Goal: Task Accomplishment & Management: Use online tool/utility

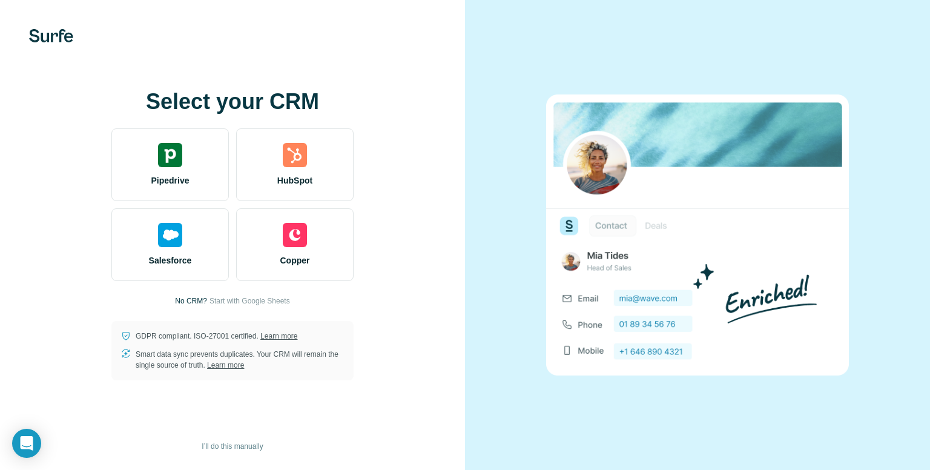
click at [179, 303] on p "No CRM?" at bounding box center [191, 301] width 32 height 11
click at [183, 300] on p "No CRM?" at bounding box center [191, 301] width 32 height 11
click at [216, 443] on span "I’ll do this manually" at bounding box center [232, 446] width 61 height 11
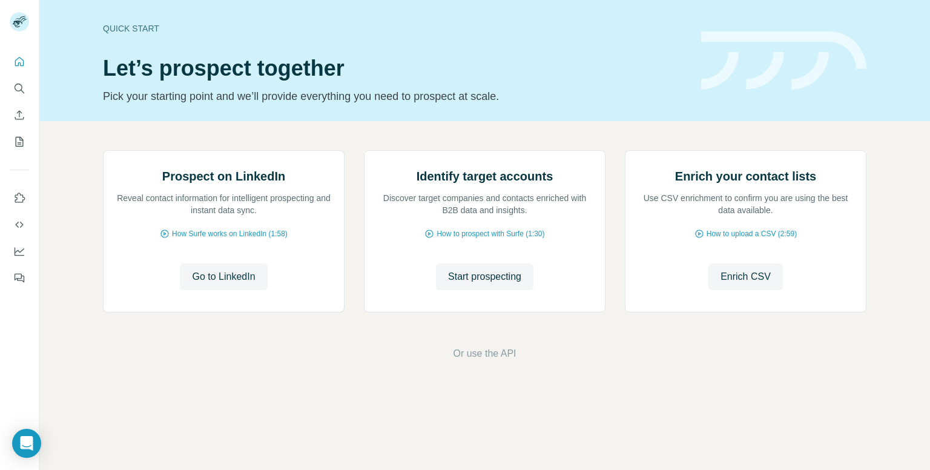
scroll to position [53, 0]
click at [477, 284] on span "Start prospecting" at bounding box center [484, 277] width 73 height 15
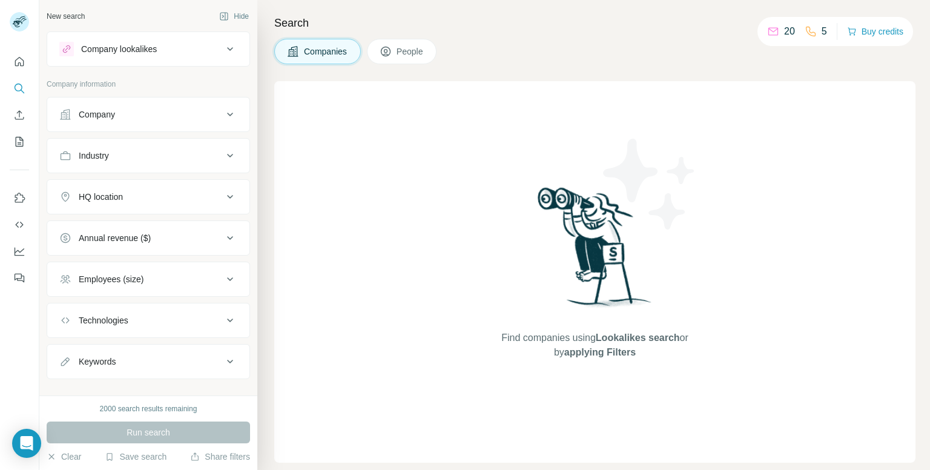
click at [191, 119] on div "Company" at bounding box center [141, 114] width 164 height 12
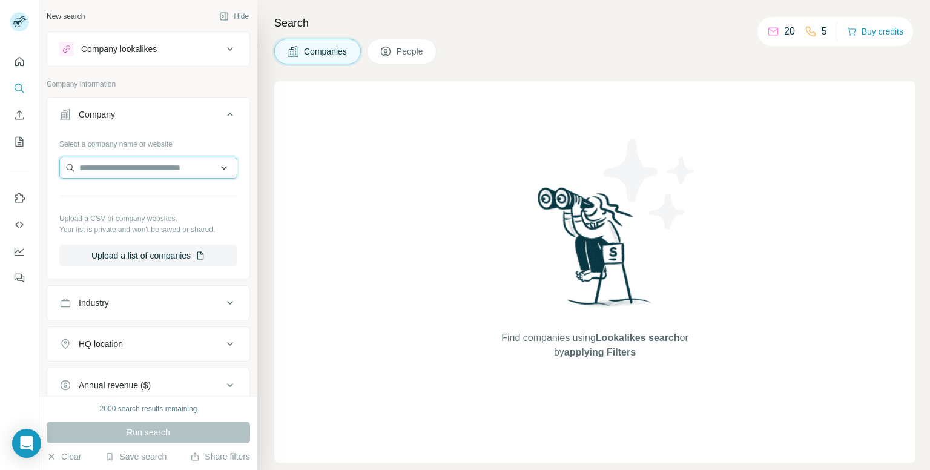
click at [159, 161] on input "text" at bounding box center [148, 168] width 178 height 22
click at [159, 171] on input "text" at bounding box center [148, 168] width 178 height 22
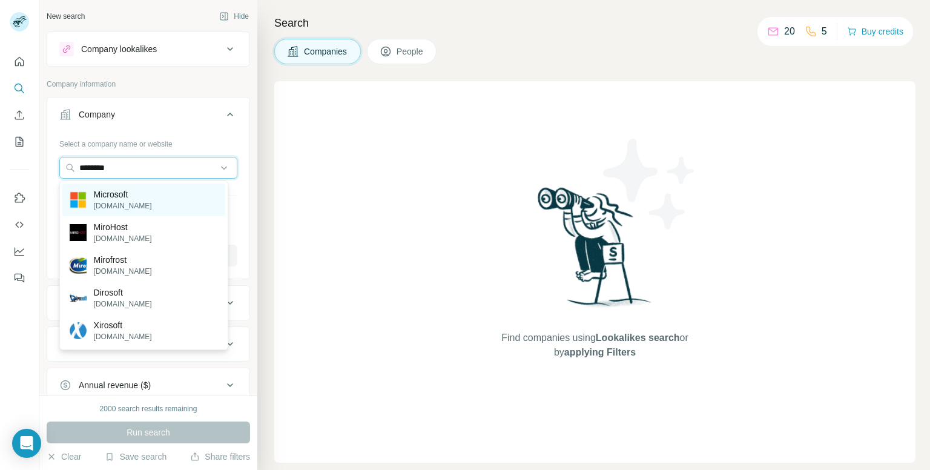
type input "********"
click at [118, 200] on p "microsoft.com" at bounding box center [123, 205] width 58 height 11
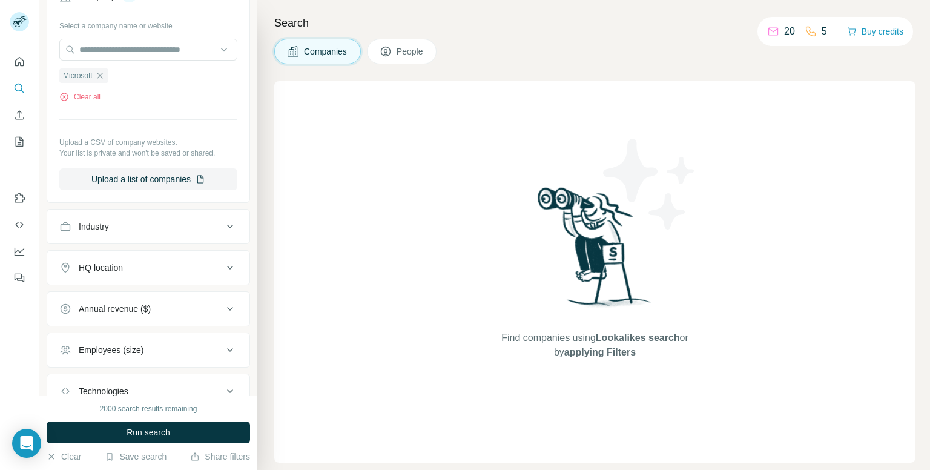
scroll to position [204, 0]
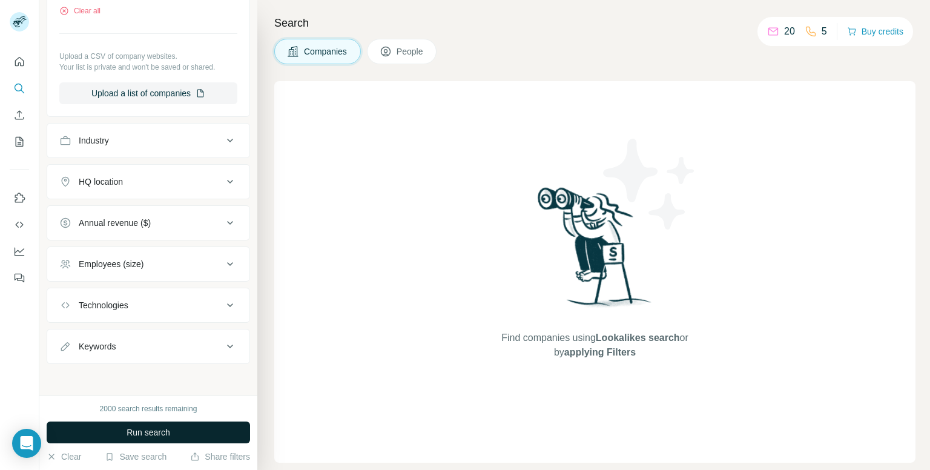
click at [174, 434] on button "Run search" at bounding box center [149, 433] width 204 height 22
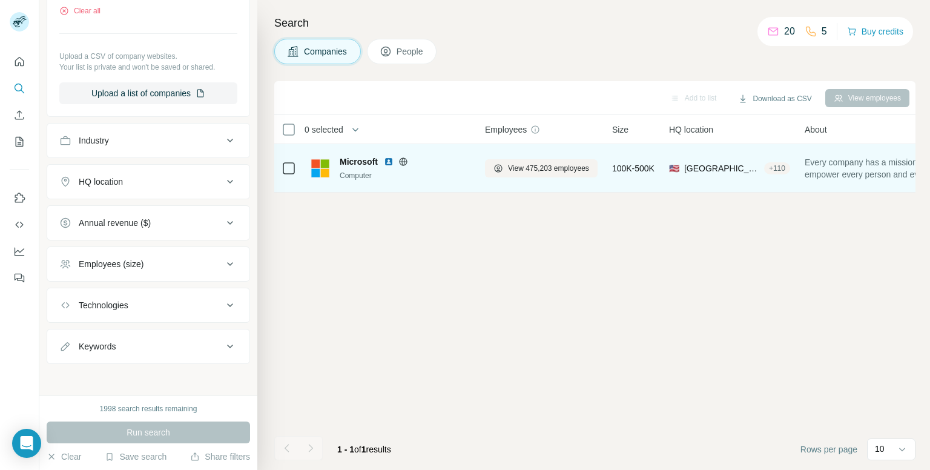
click at [329, 184] on div "Microsoft Computer" at bounding box center [391, 167] width 160 height 33
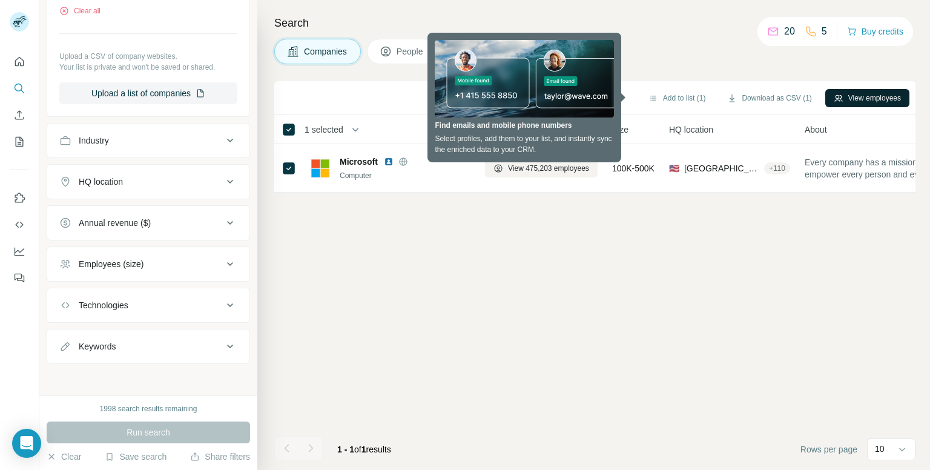
click at [835, 94] on icon "button" at bounding box center [839, 98] width 10 height 10
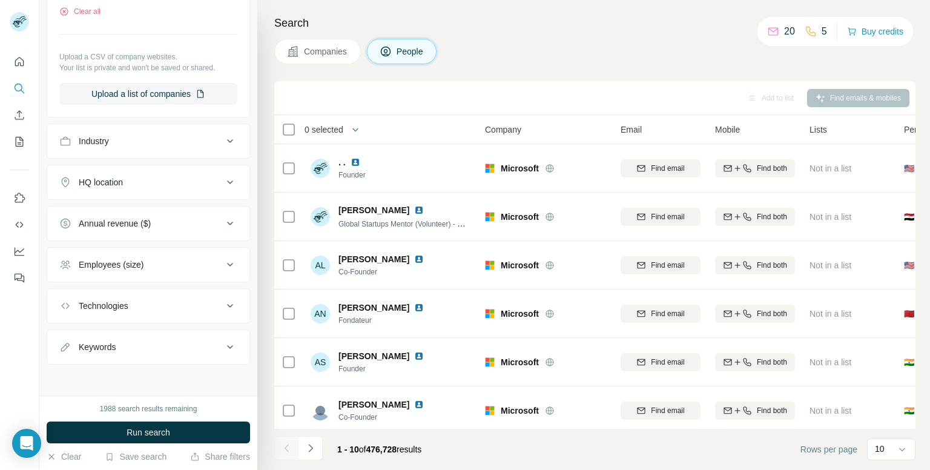
click at [211, 179] on div "HQ location" at bounding box center [141, 182] width 164 height 12
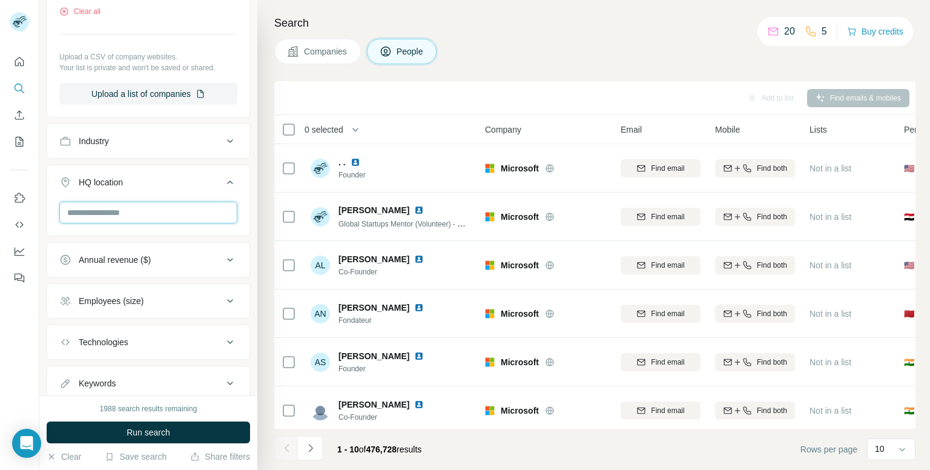
click at [158, 212] on input "text" at bounding box center [148, 213] width 178 height 22
click at [161, 136] on div "Industry" at bounding box center [141, 141] width 164 height 12
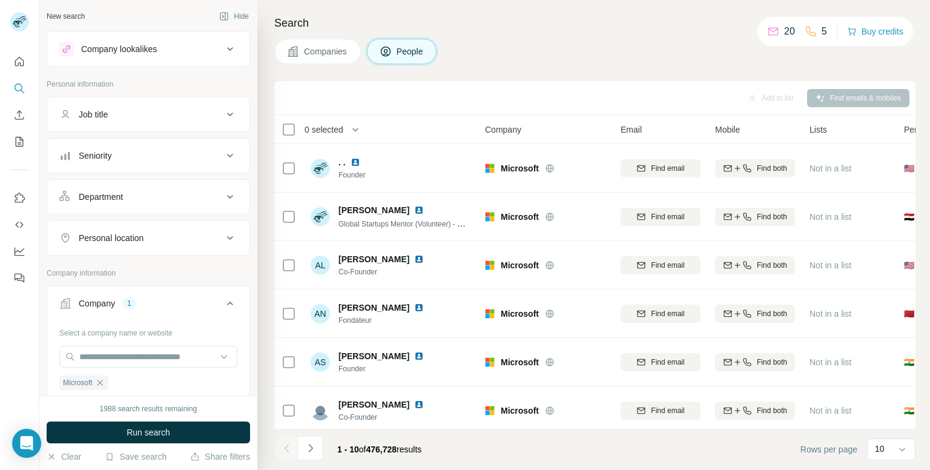
click at [230, 242] on button "Personal location" at bounding box center [148, 238] width 202 height 29
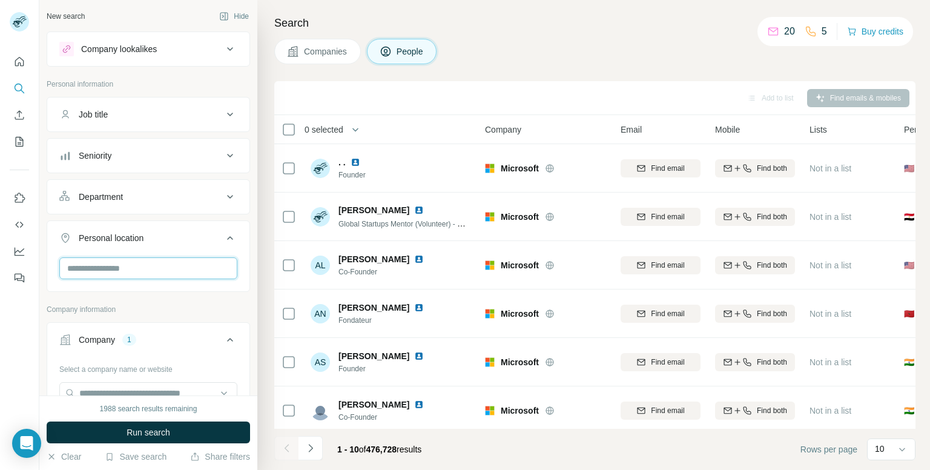
click at [177, 257] on input "text" at bounding box center [148, 268] width 178 height 22
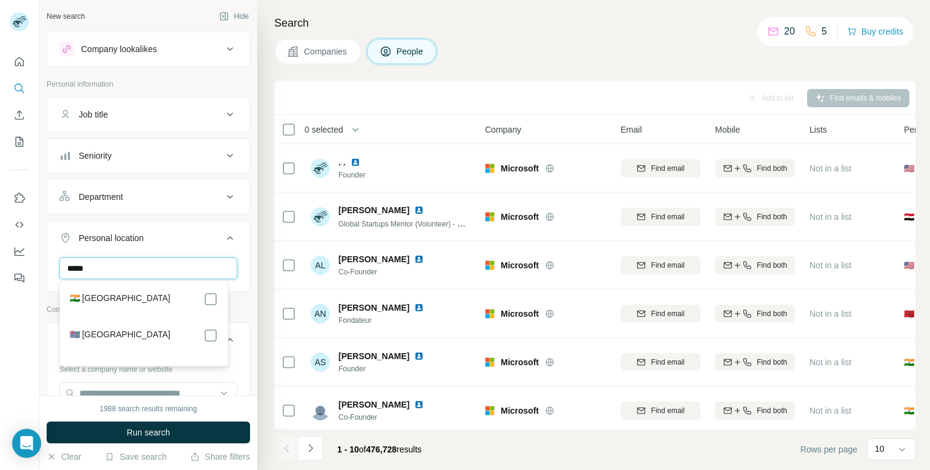
type input "*****"
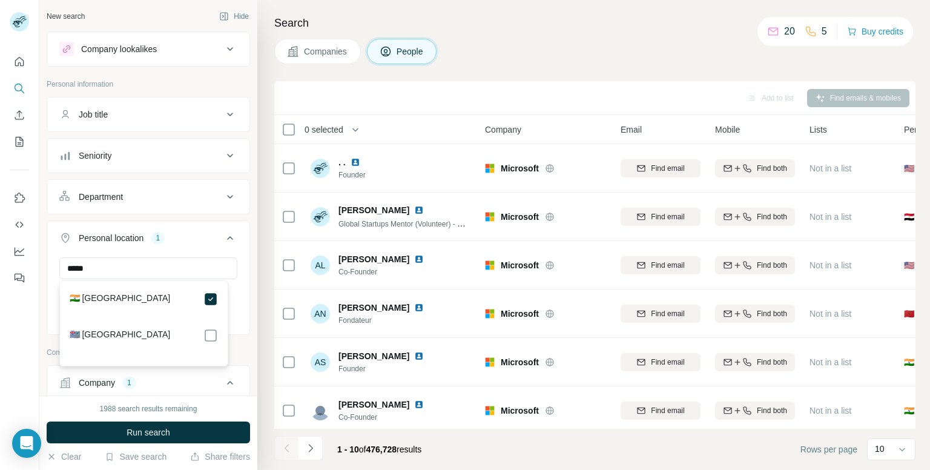
click at [198, 425] on button "Run search" at bounding box center [149, 433] width 204 height 22
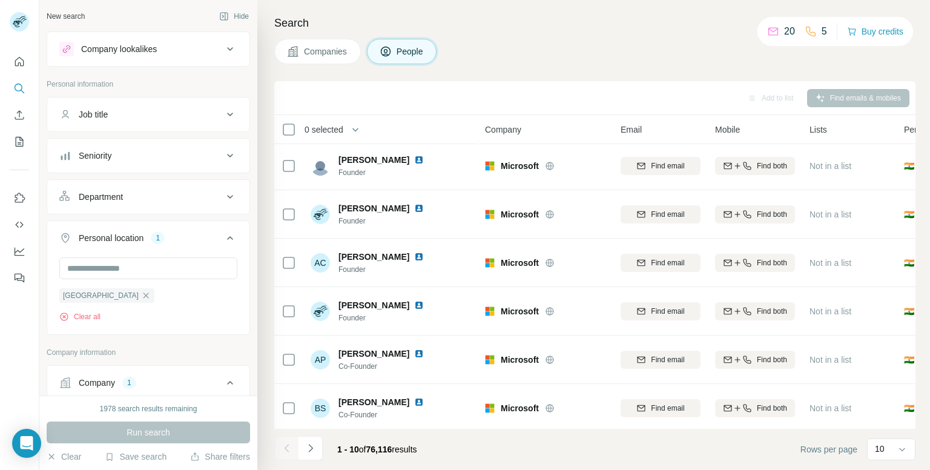
scroll to position [206, 0]
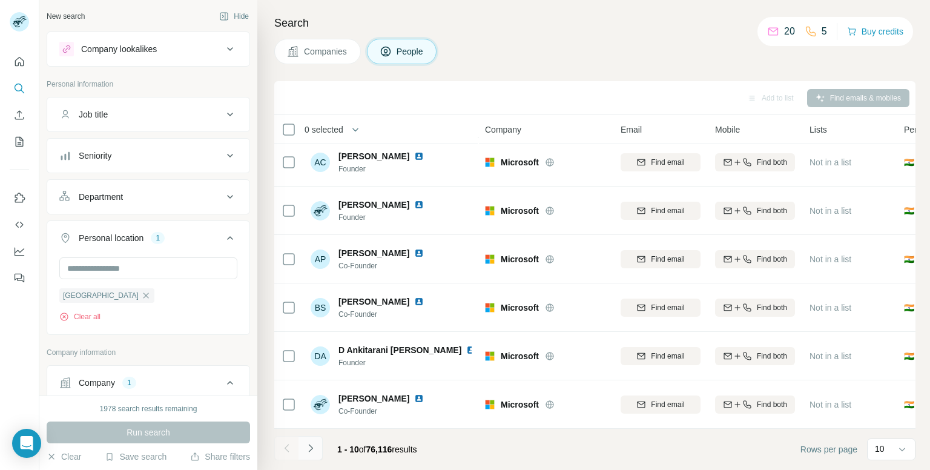
click at [308, 443] on icon "Navigate to next page" at bounding box center [311, 448] width 12 height 12
click at [315, 452] on icon "Navigate to next page" at bounding box center [311, 448] width 12 height 12
click at [311, 450] on icon "Navigate to next page" at bounding box center [311, 448] width 12 height 12
click at [310, 454] on button "Navigate to next page" at bounding box center [311, 448] width 24 height 24
click at [307, 451] on icon "Navigate to next page" at bounding box center [311, 448] width 12 height 12
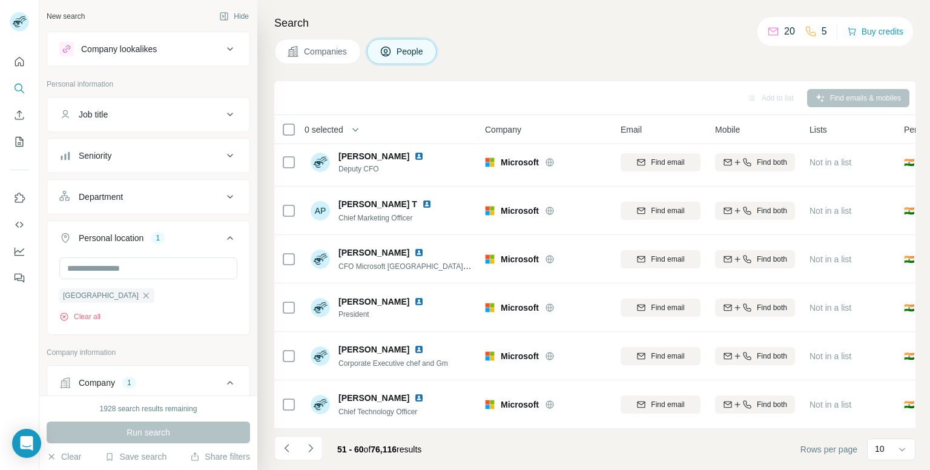
click at [300, 451] on button "Navigate to next page" at bounding box center [311, 448] width 24 height 24
click at [313, 452] on icon "Navigate to next page" at bounding box center [311, 448] width 12 height 12
click at [320, 449] on button "Navigate to next page" at bounding box center [311, 448] width 24 height 24
click at [288, 454] on ul at bounding box center [298, 449] width 48 height 27
click at [314, 455] on button "Navigate to next page" at bounding box center [311, 448] width 24 height 24
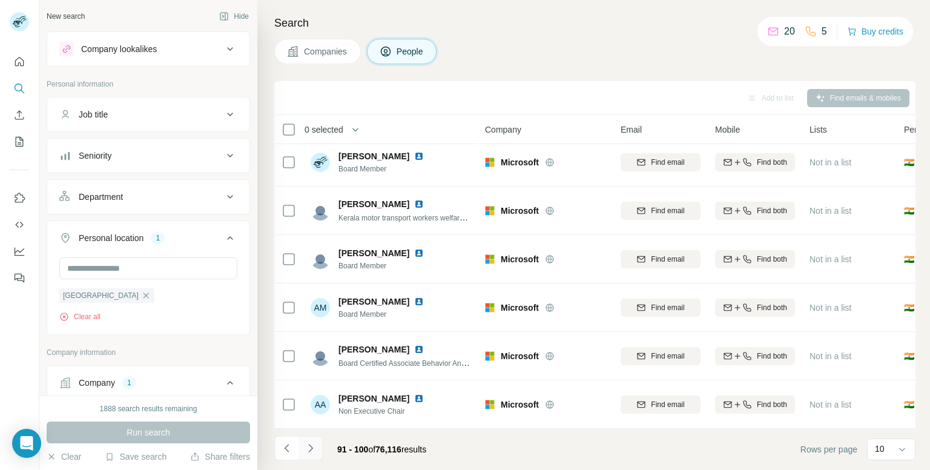
click at [312, 447] on icon "Navigate to next page" at bounding box center [310, 448] width 4 height 8
click at [313, 443] on icon "Navigate to next page" at bounding box center [311, 448] width 12 height 12
click at [302, 449] on button "Navigate to next page" at bounding box center [311, 448] width 24 height 24
click at [310, 449] on icon "Navigate to next page" at bounding box center [311, 448] width 12 height 12
click at [308, 449] on icon "Navigate to next page" at bounding box center [311, 448] width 12 height 12
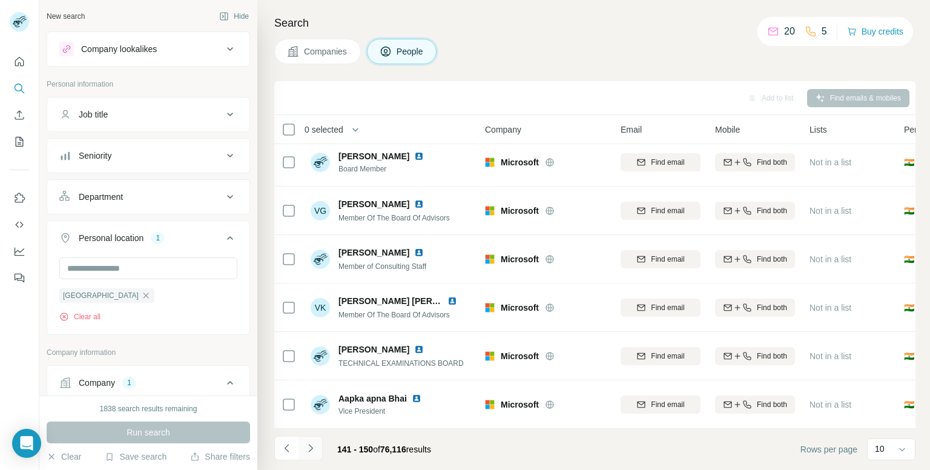
click at [310, 445] on icon "Navigate to next page" at bounding box center [311, 448] width 12 height 12
drag, startPoint x: 317, startPoint y: 449, endPoint x: 319, endPoint y: 460, distance: 11.2
click at [318, 457] on button "Navigate to next page" at bounding box center [311, 448] width 24 height 24
click at [313, 449] on icon "Navigate to next page" at bounding box center [311, 448] width 12 height 12
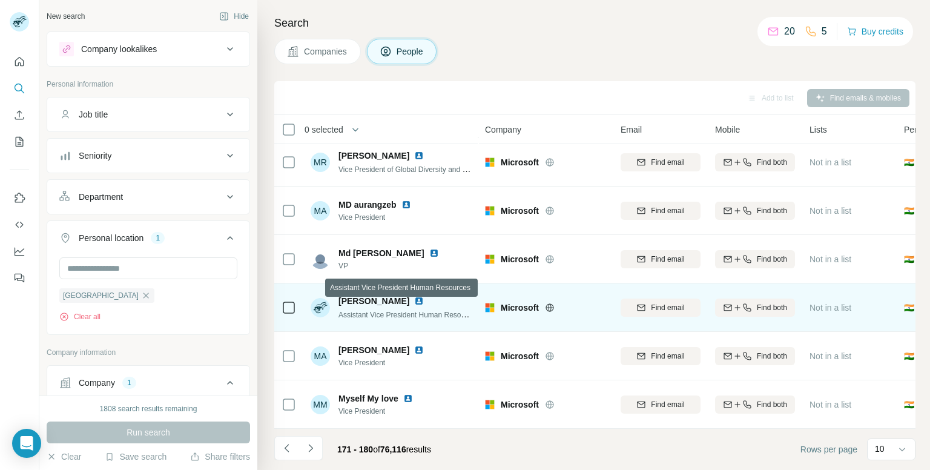
click at [400, 311] on span "Assistant Vice President Human Resources" at bounding box center [409, 315] width 141 height 10
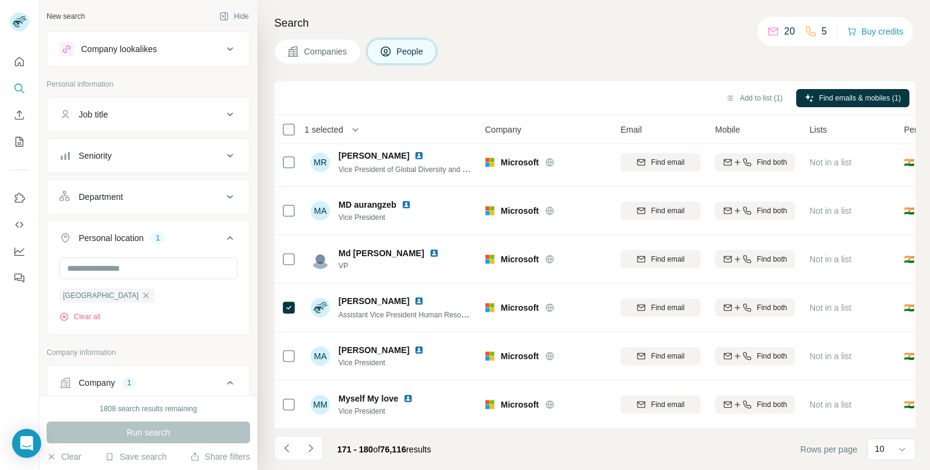
click at [314, 453] on icon "Navigate to next page" at bounding box center [311, 448] width 12 height 12
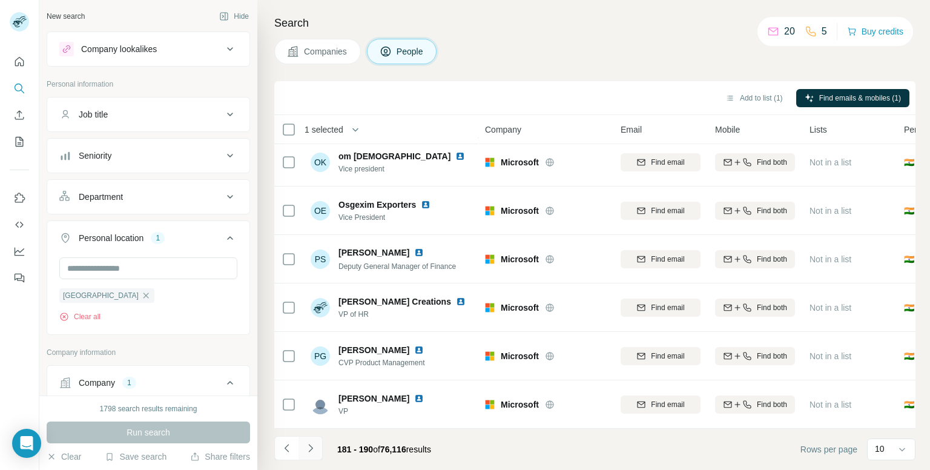
click at [313, 446] on icon "Navigate to next page" at bounding box center [311, 448] width 12 height 12
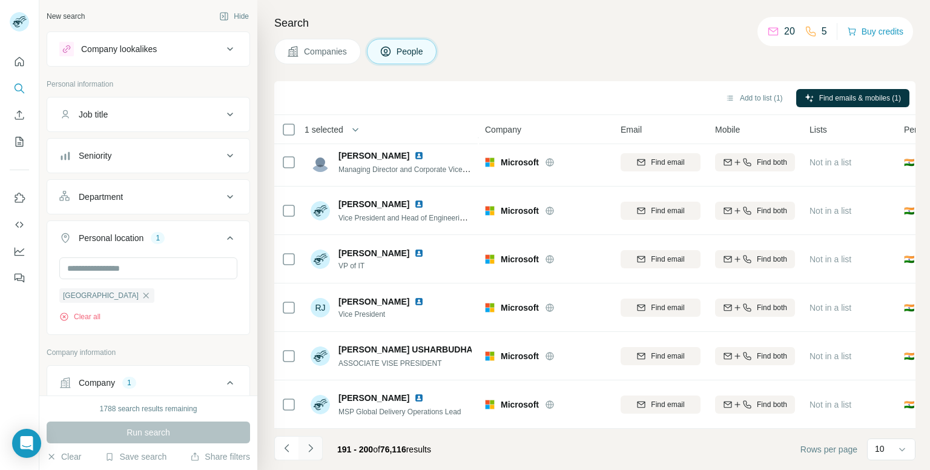
click at [311, 444] on icon "Navigate to next page" at bounding box center [311, 448] width 12 height 12
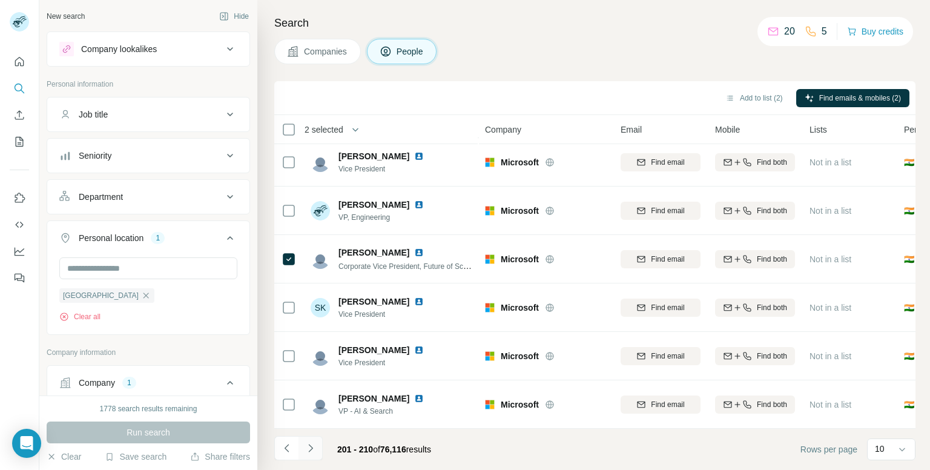
click at [305, 449] on icon "Navigate to next page" at bounding box center [311, 448] width 12 height 12
click at [310, 444] on icon "Navigate to next page" at bounding box center [311, 448] width 12 height 12
click at [316, 443] on icon "Navigate to next page" at bounding box center [311, 448] width 12 height 12
click at [300, 451] on button "Navigate to next page" at bounding box center [311, 448] width 24 height 24
click at [291, 453] on icon "Navigate to previous page" at bounding box center [287, 448] width 12 height 12
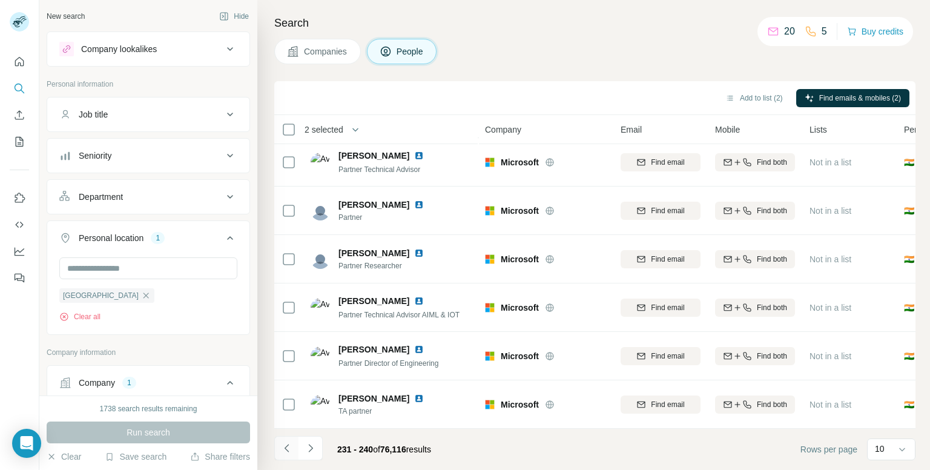
click at [281, 448] on icon "Navigate to previous page" at bounding box center [287, 448] width 12 height 12
drag, startPoint x: 294, startPoint y: 451, endPoint x: 305, endPoint y: 454, distance: 11.3
click at [293, 450] on ul at bounding box center [298, 449] width 48 height 27
click at [300, 455] on button "Navigate to next page" at bounding box center [311, 448] width 24 height 24
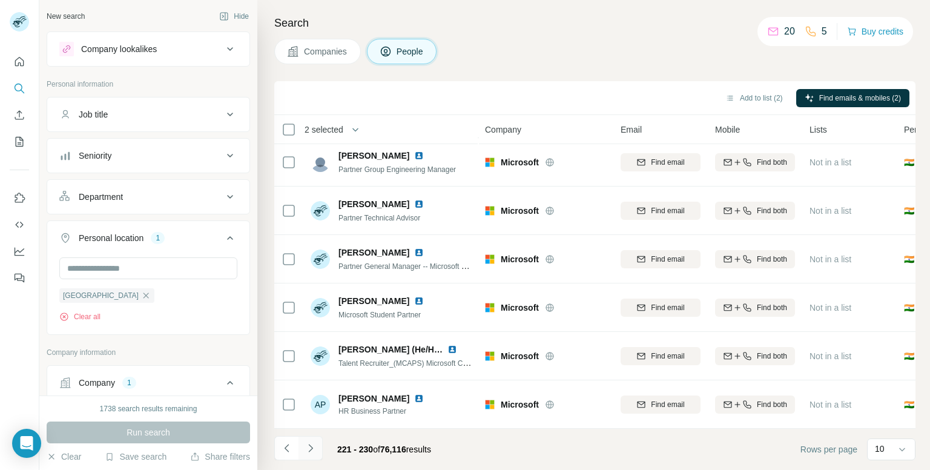
click at [308, 449] on icon "Navigate to next page" at bounding box center [311, 448] width 12 height 12
click at [314, 448] on icon "Navigate to next page" at bounding box center [311, 448] width 12 height 12
click at [311, 448] on icon "Navigate to next page" at bounding box center [310, 448] width 4 height 8
click at [319, 447] on button "Navigate to next page" at bounding box center [311, 448] width 24 height 24
click at [308, 446] on icon "Navigate to next page" at bounding box center [311, 448] width 12 height 12
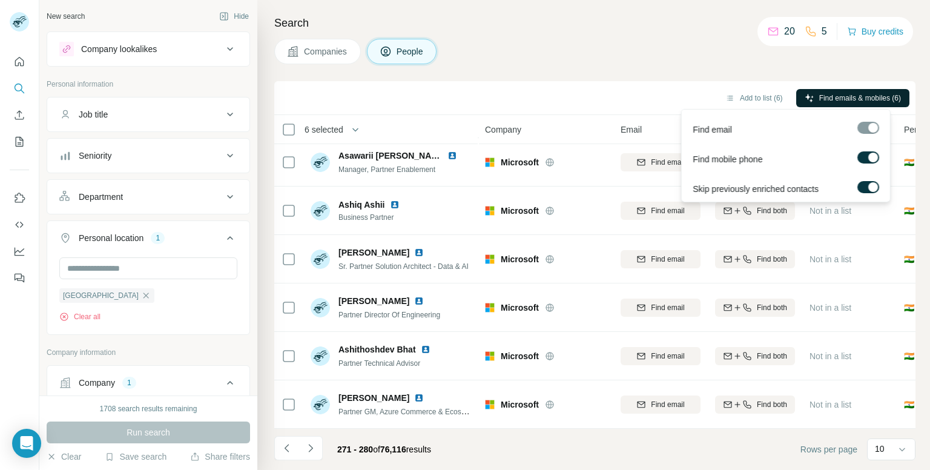
click at [831, 98] on span "Find emails & mobiles (6)" at bounding box center [861, 98] width 82 height 11
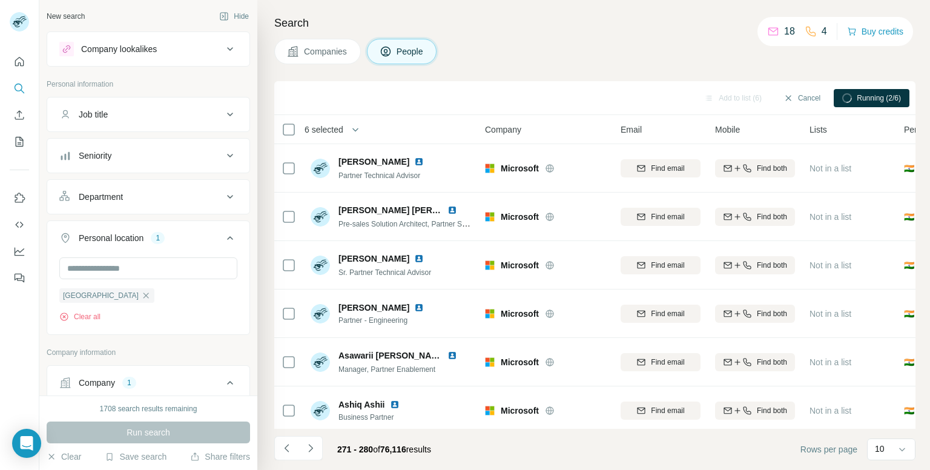
scroll to position [206, 0]
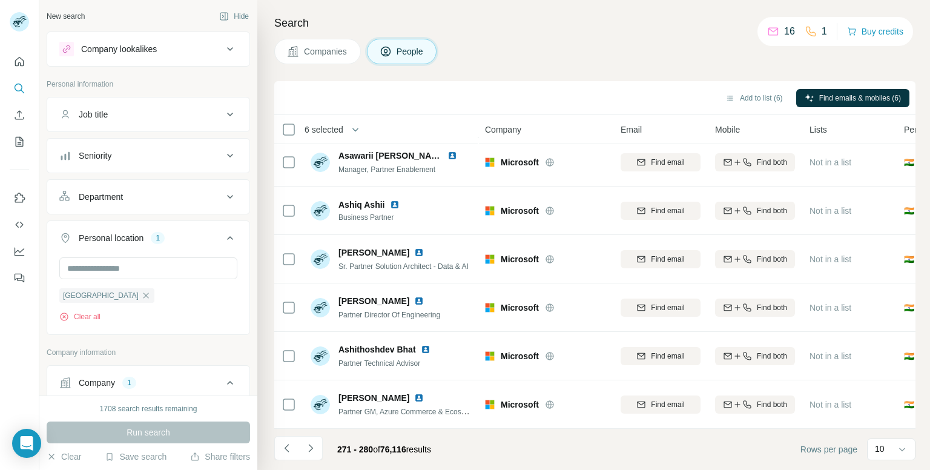
click at [223, 50] on icon at bounding box center [230, 49] width 15 height 15
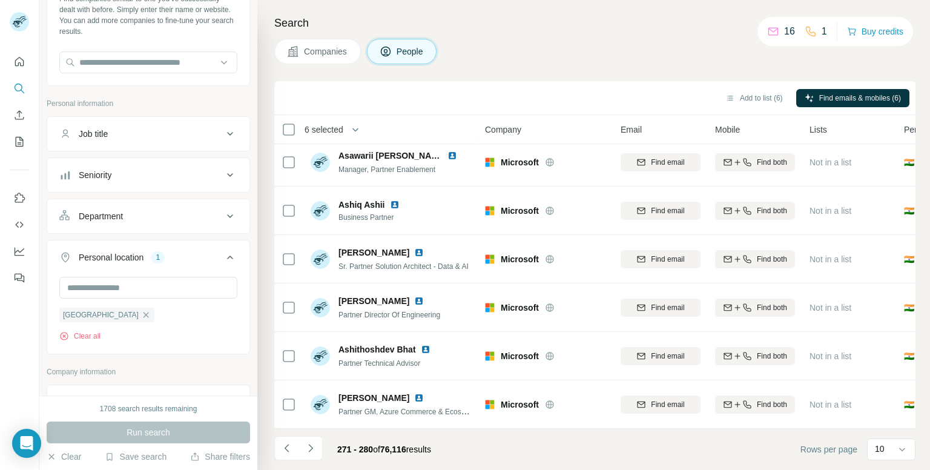
scroll to position [182, 0]
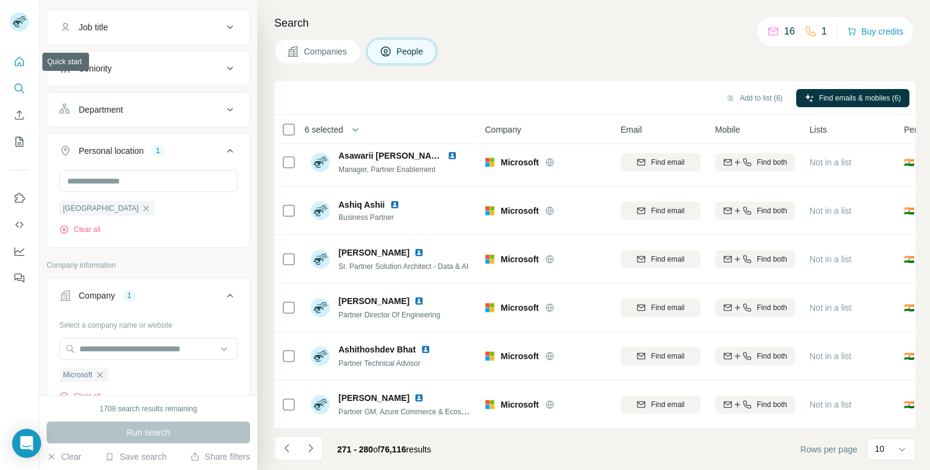
click at [14, 62] on icon "Quick start" at bounding box center [19, 62] width 12 height 12
click at [15, 88] on icon "Search" at bounding box center [19, 88] width 8 height 8
click at [17, 85] on icon "Search" at bounding box center [19, 88] width 12 height 12
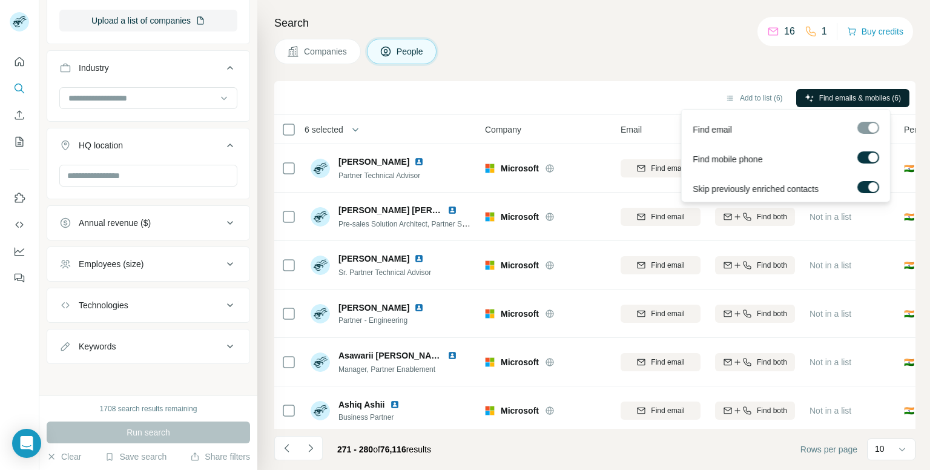
click at [845, 97] on span "Find emails & mobiles (6)" at bounding box center [861, 98] width 82 height 11
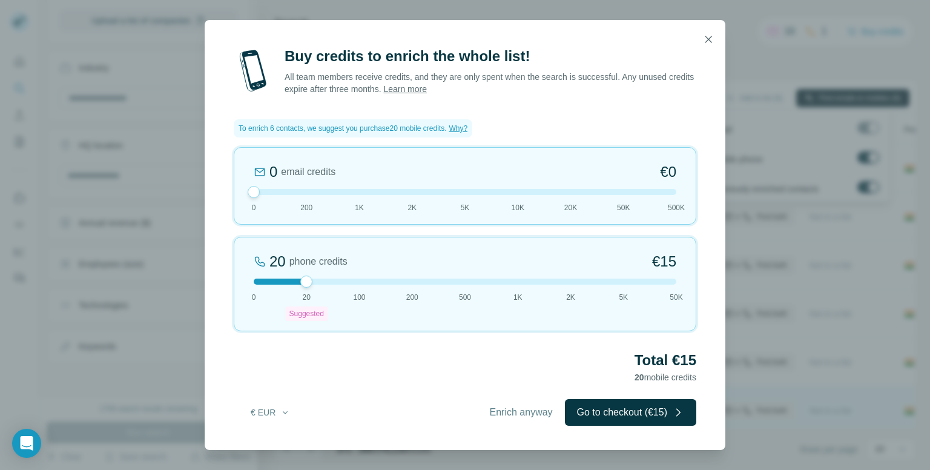
click at [499, 411] on span "Enrich anyway" at bounding box center [521, 412] width 63 height 15
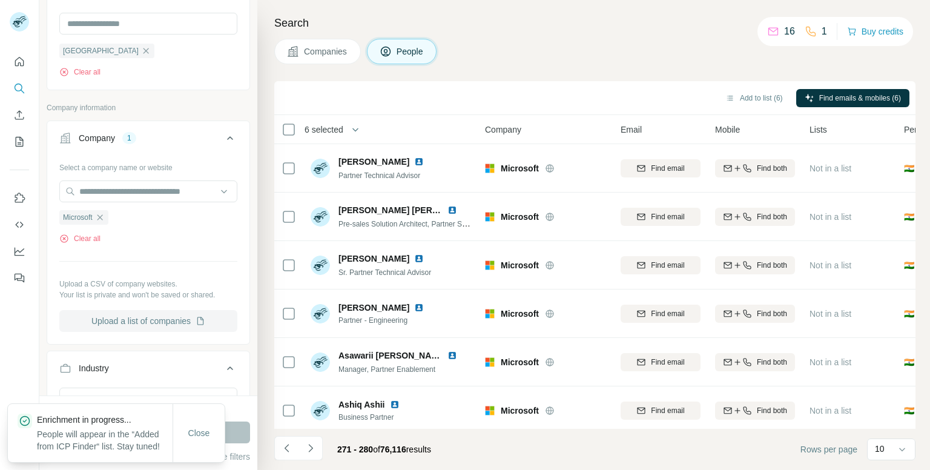
scroll to position [337, 0]
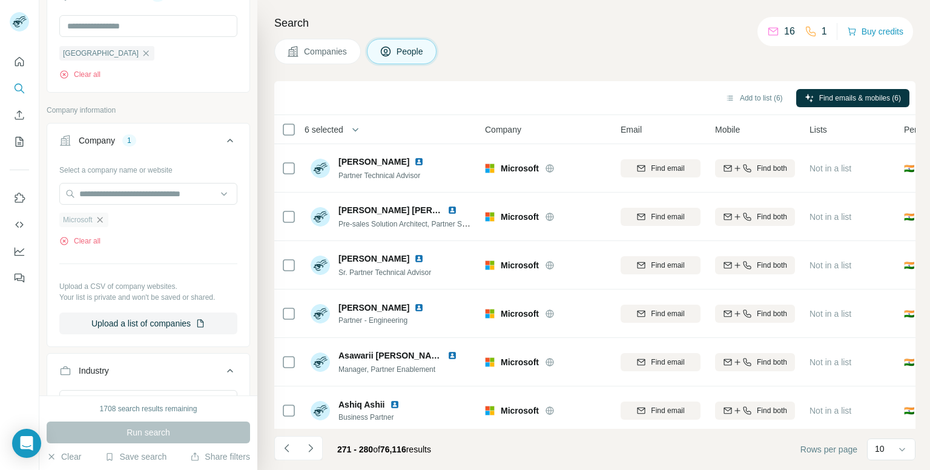
click at [102, 216] on icon "button" at bounding box center [100, 220] width 10 height 10
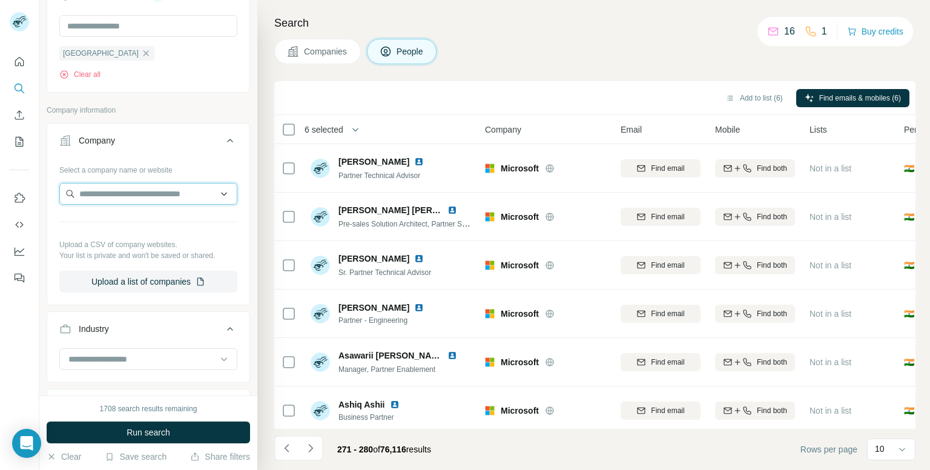
click at [192, 203] on input "text" at bounding box center [148, 194] width 178 height 22
click at [218, 185] on input "text" at bounding box center [148, 194] width 178 height 22
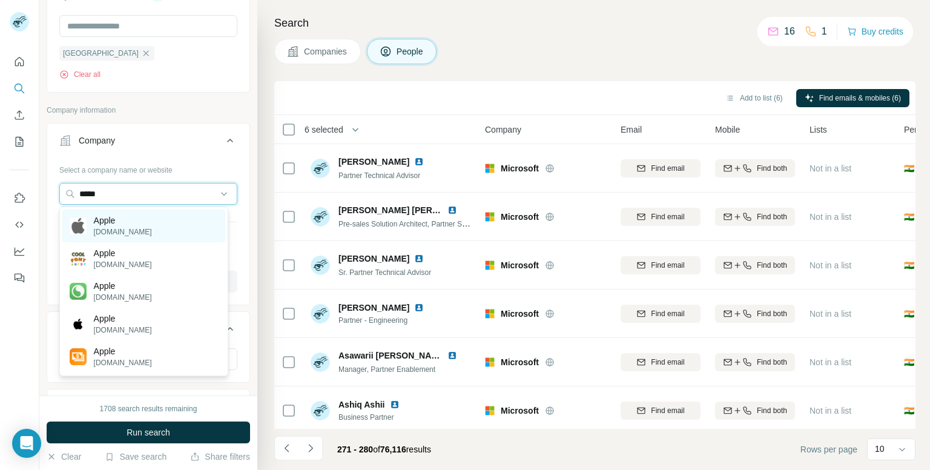
type input "*****"
click at [116, 234] on p "[DOMAIN_NAME]" at bounding box center [123, 232] width 58 height 11
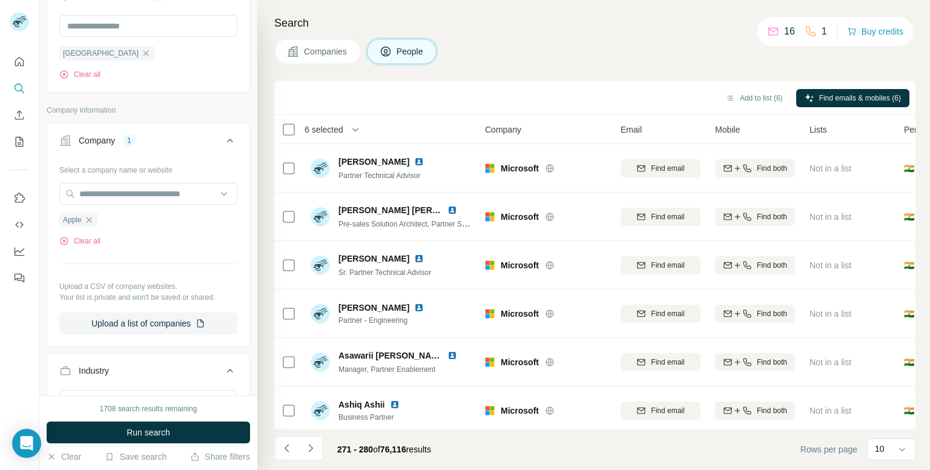
click at [162, 434] on span "Run search" at bounding box center [149, 432] width 44 height 12
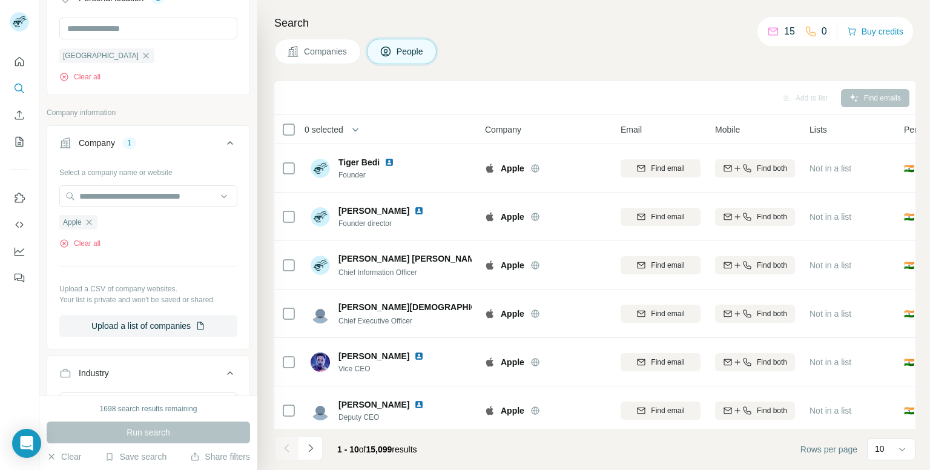
scroll to position [276, 0]
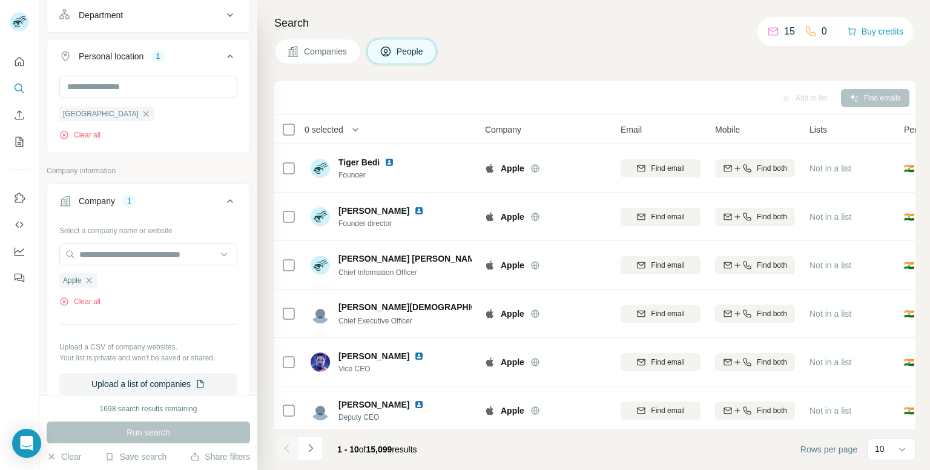
click at [165, 203] on div "Company 1" at bounding box center [141, 201] width 164 height 12
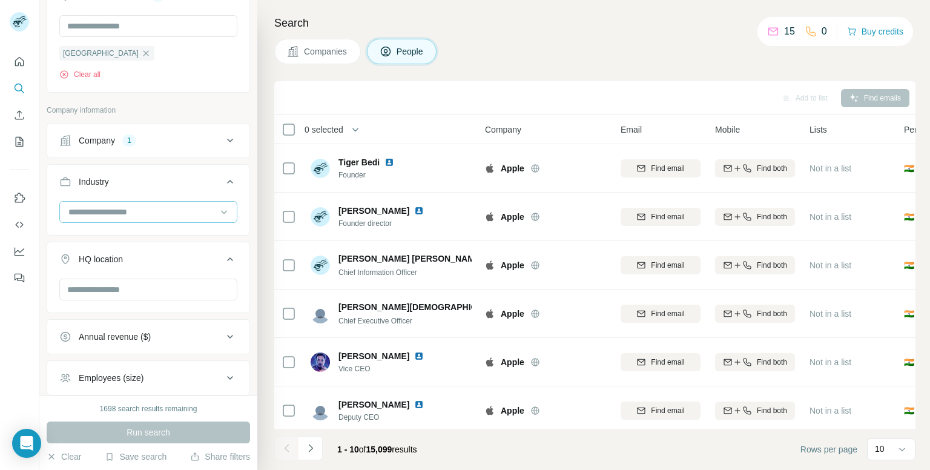
scroll to position [216, 0]
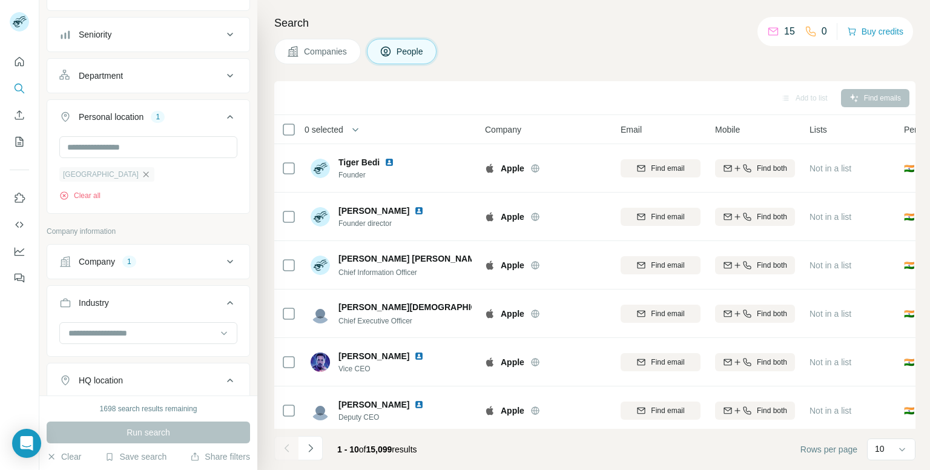
click at [141, 177] on icon "button" at bounding box center [146, 175] width 10 height 10
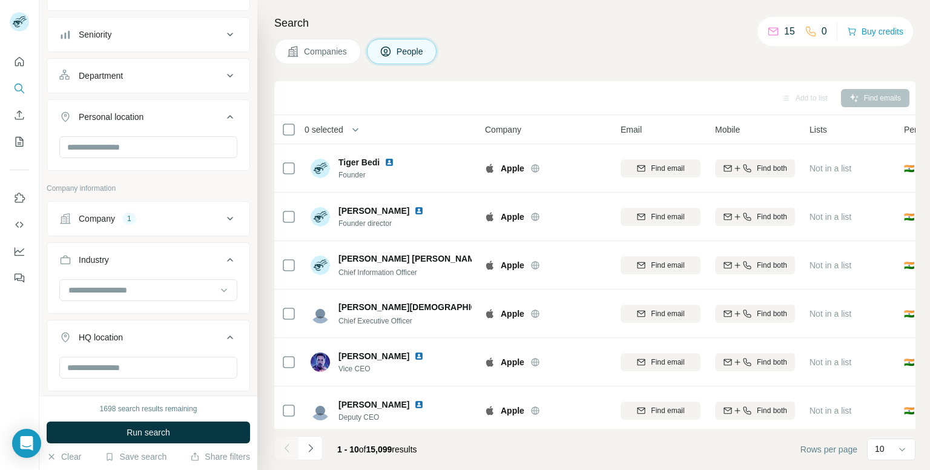
click at [101, 425] on button "Run search" at bounding box center [149, 433] width 204 height 22
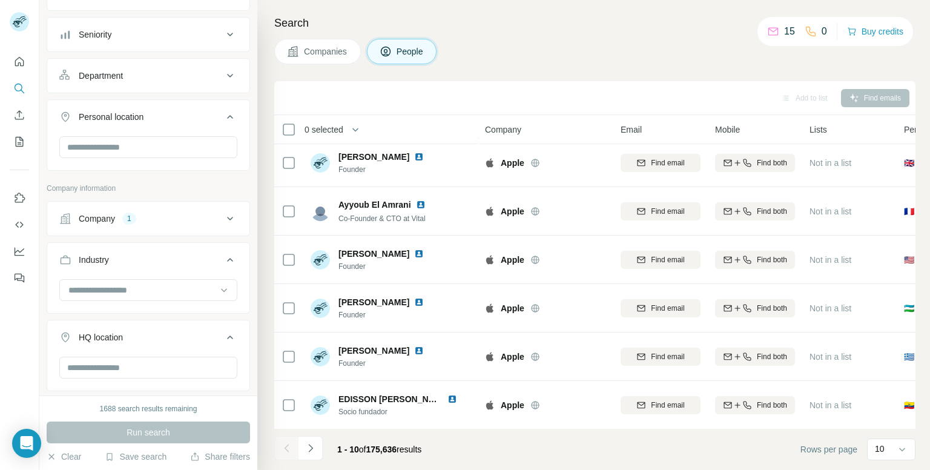
scroll to position [206, 0]
click at [148, 146] on input "text" at bounding box center [148, 147] width 178 height 22
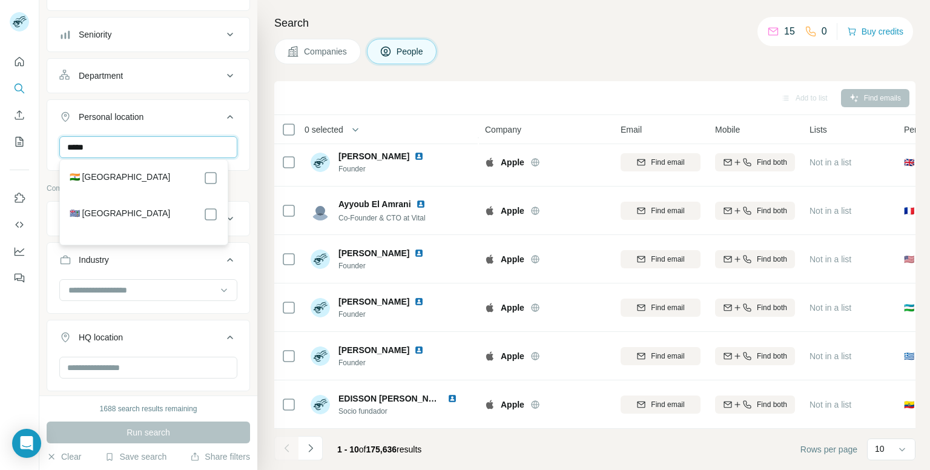
type input "*****"
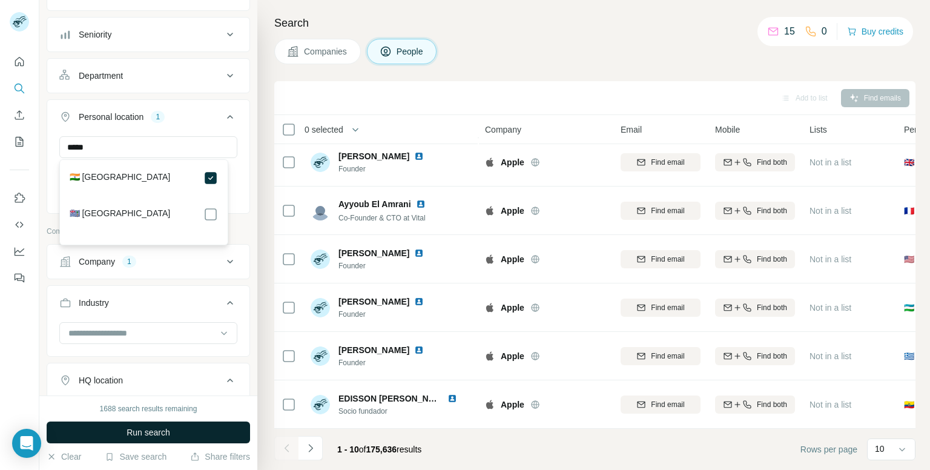
click at [198, 428] on button "Run search" at bounding box center [149, 433] width 204 height 22
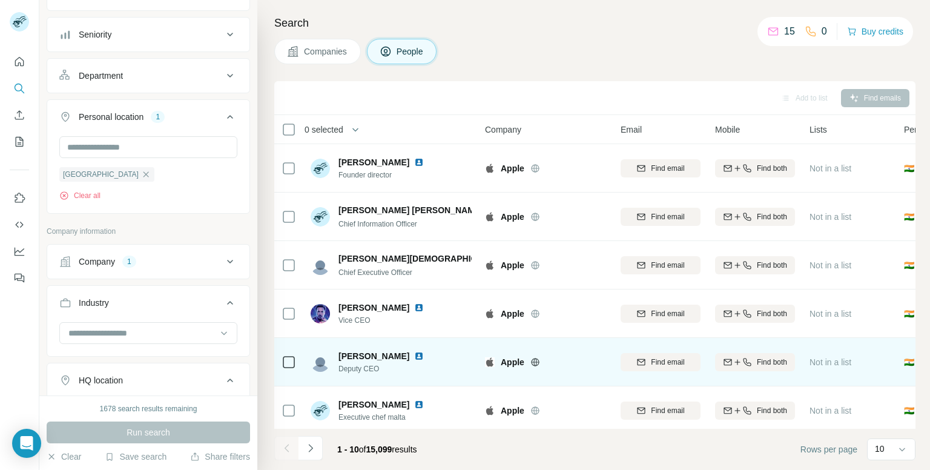
scroll to position [24, 0]
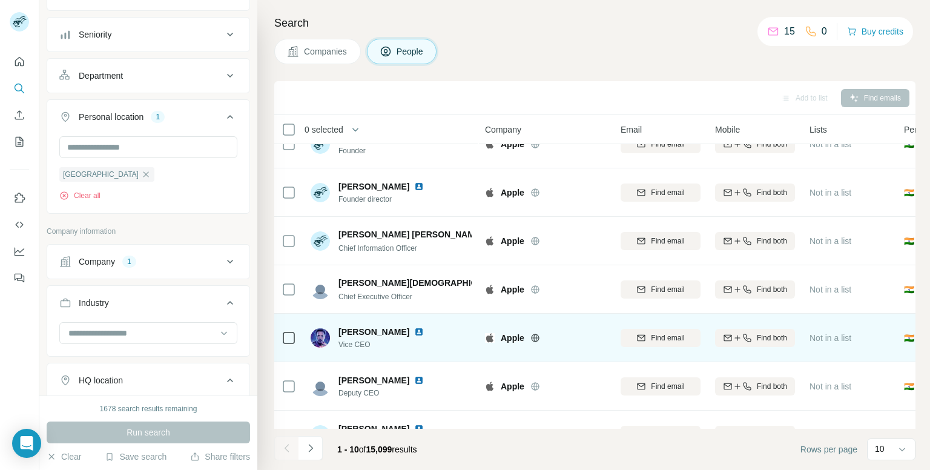
click at [325, 340] on img at bounding box center [320, 337] width 19 height 19
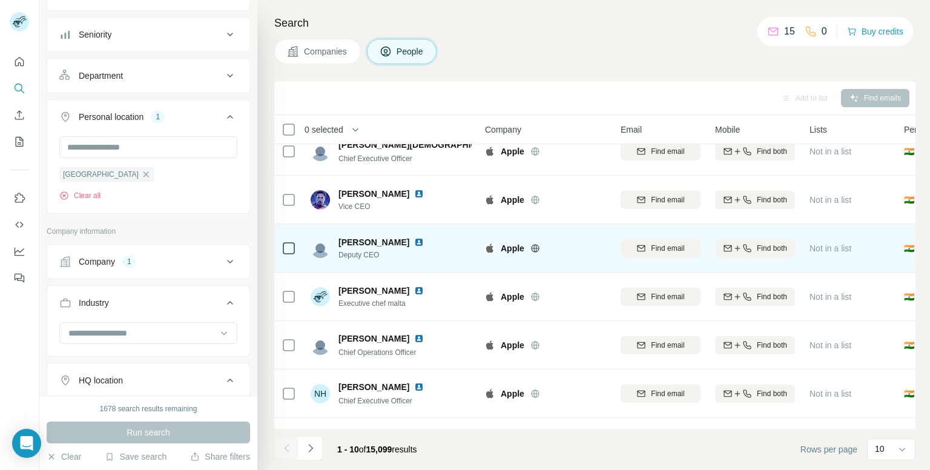
scroll to position [206, 0]
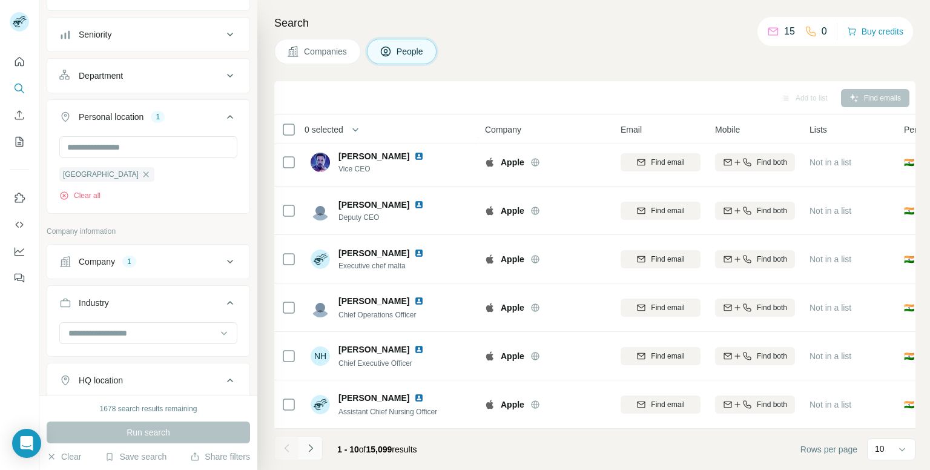
click at [317, 444] on button "Navigate to next page" at bounding box center [311, 448] width 24 height 24
click at [334, 450] on div "11 - 20 of 15,099 results" at bounding box center [380, 449] width 104 height 27
click at [317, 449] on button "Navigate to next page" at bounding box center [311, 448] width 24 height 24
drag, startPoint x: 309, startPoint y: 449, endPoint x: 303, endPoint y: 454, distance: 6.9
click at [303, 452] on button "Navigate to next page" at bounding box center [311, 448] width 24 height 24
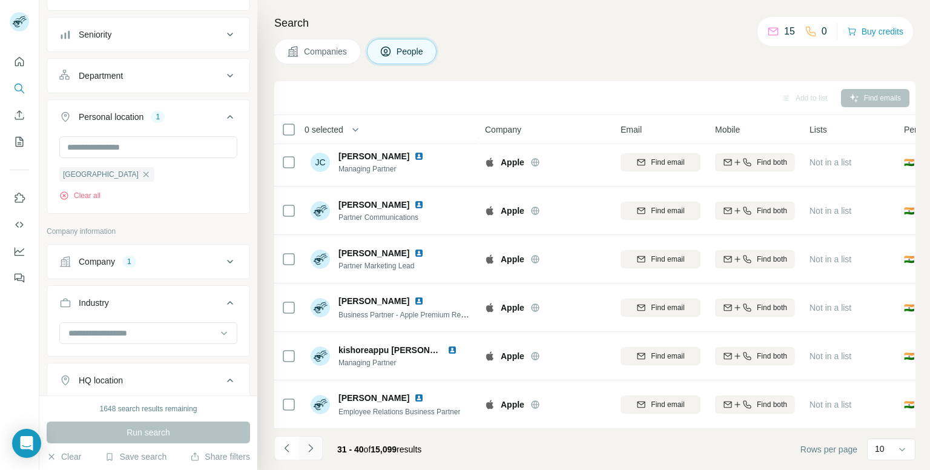
click at [314, 442] on button "Navigate to next page" at bounding box center [311, 448] width 24 height 24
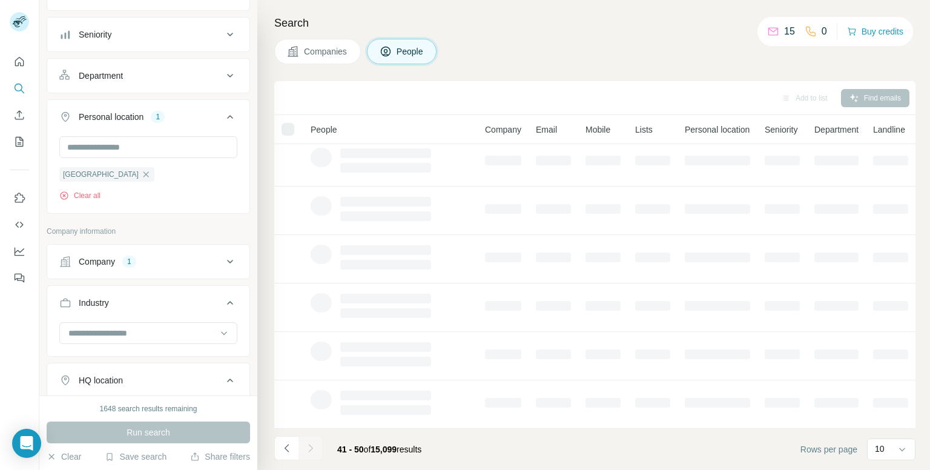
click at [315, 446] on div at bounding box center [311, 448] width 24 height 24
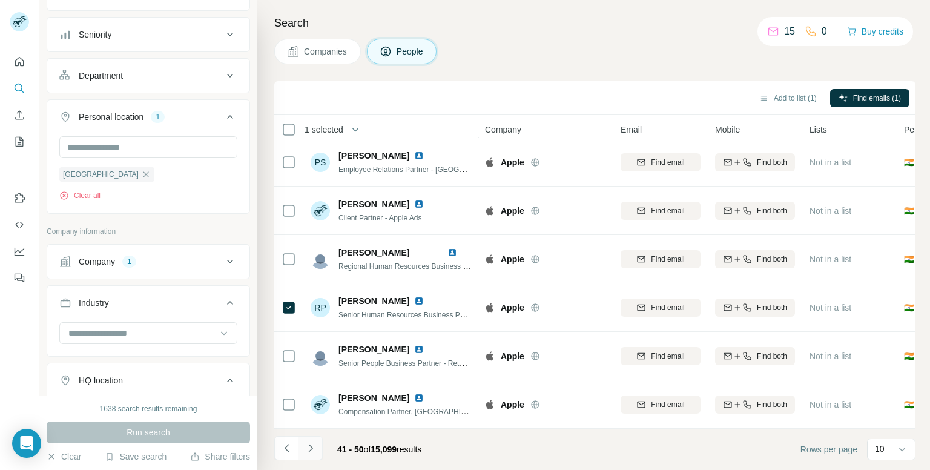
click at [313, 446] on icon "Navigate to next page" at bounding box center [311, 448] width 12 height 12
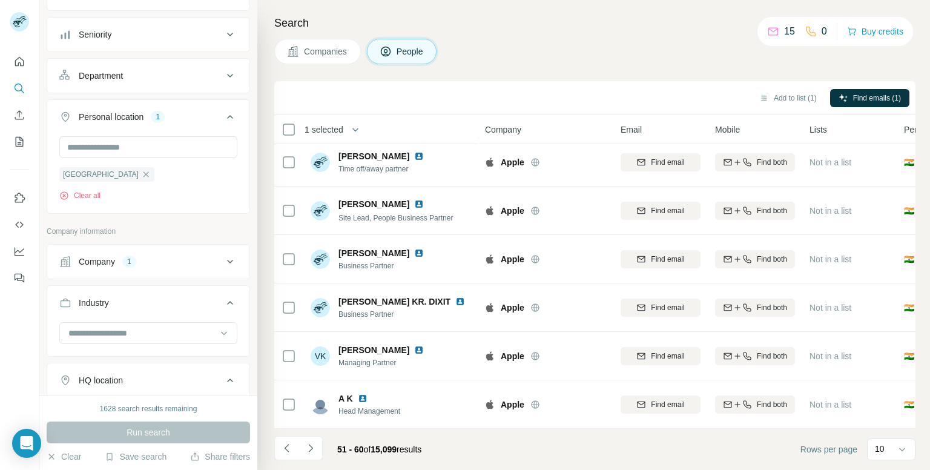
click at [313, 451] on icon "Navigate to next page" at bounding box center [311, 448] width 12 height 12
click at [313, 444] on icon "Navigate to next page" at bounding box center [311, 448] width 12 height 12
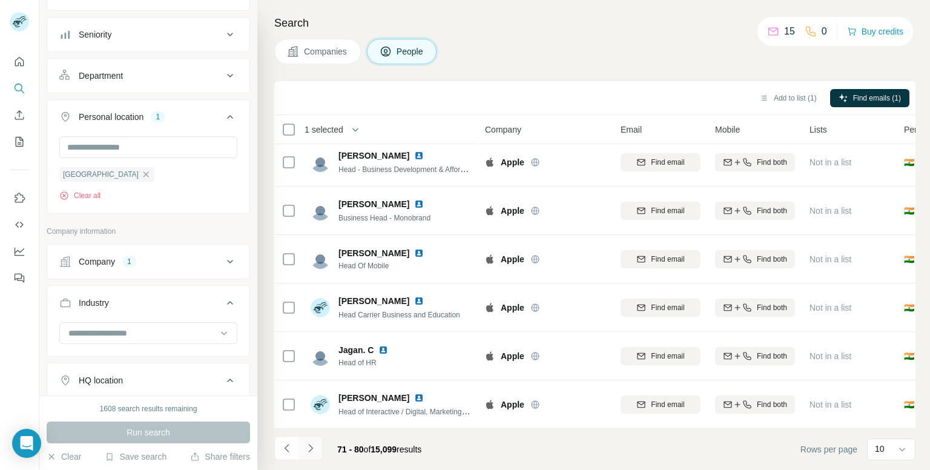
click at [320, 442] on button "Navigate to next page" at bounding box center [311, 448] width 24 height 24
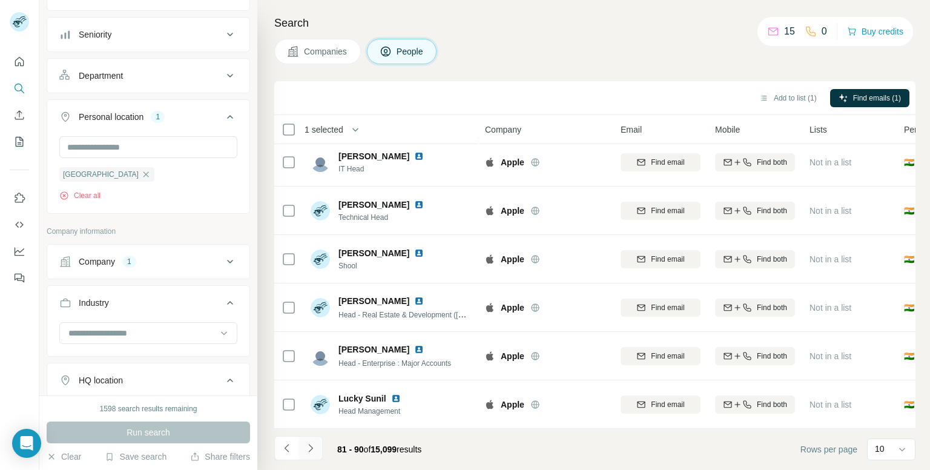
click at [310, 452] on icon "Navigate to next page" at bounding box center [311, 448] width 12 height 12
click at [305, 448] on icon "Navigate to next page" at bounding box center [311, 448] width 12 height 12
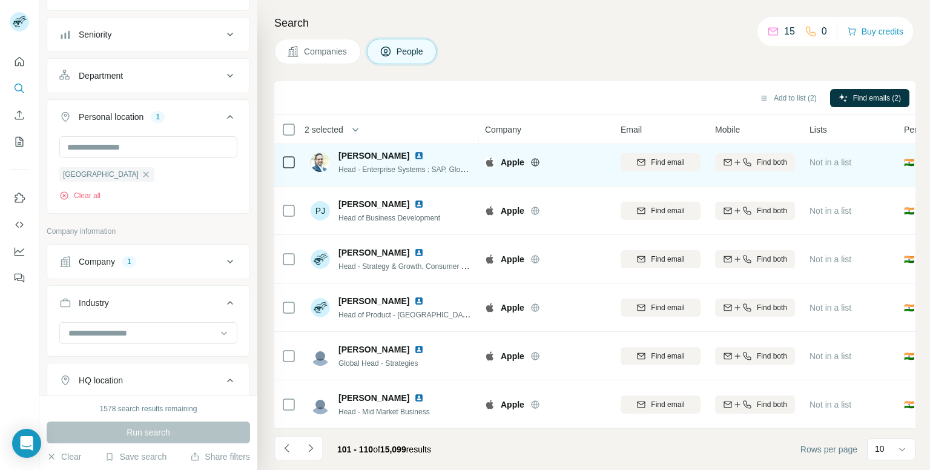
click at [294, 164] on div at bounding box center [289, 161] width 15 height 33
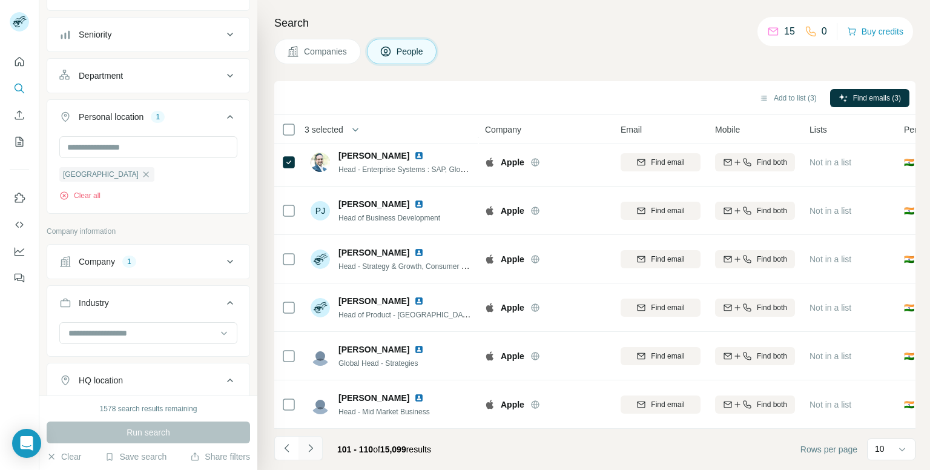
click at [307, 455] on button "Navigate to next page" at bounding box center [311, 448] width 24 height 24
click at [316, 448] on icon "Navigate to next page" at bounding box center [311, 448] width 12 height 12
click at [319, 451] on button "Navigate to next page" at bounding box center [311, 448] width 24 height 24
click at [308, 450] on icon "Navigate to next page" at bounding box center [311, 448] width 12 height 12
click at [308, 451] on icon "Navigate to next page" at bounding box center [311, 448] width 12 height 12
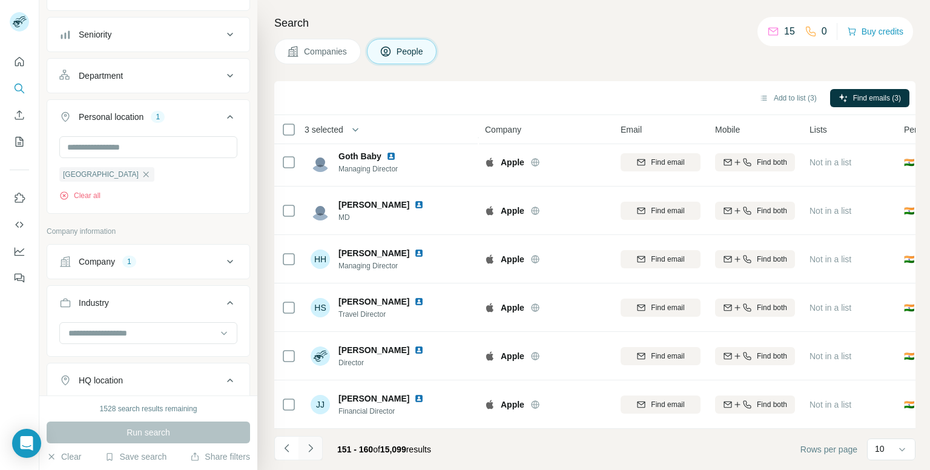
click at [308, 451] on icon "Navigate to next page" at bounding box center [311, 448] width 12 height 12
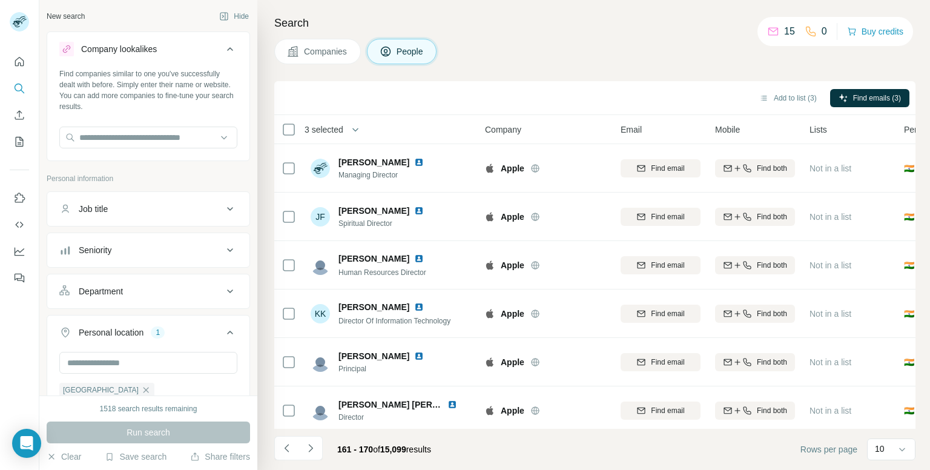
scroll to position [206, 0]
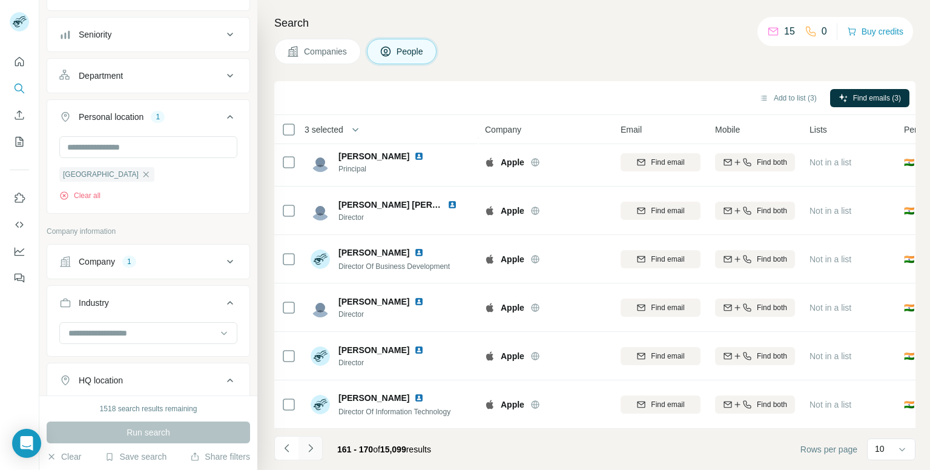
click at [313, 448] on icon "Navigate to next page" at bounding box center [311, 448] width 12 height 12
click at [312, 443] on icon "Navigate to next page" at bounding box center [311, 448] width 12 height 12
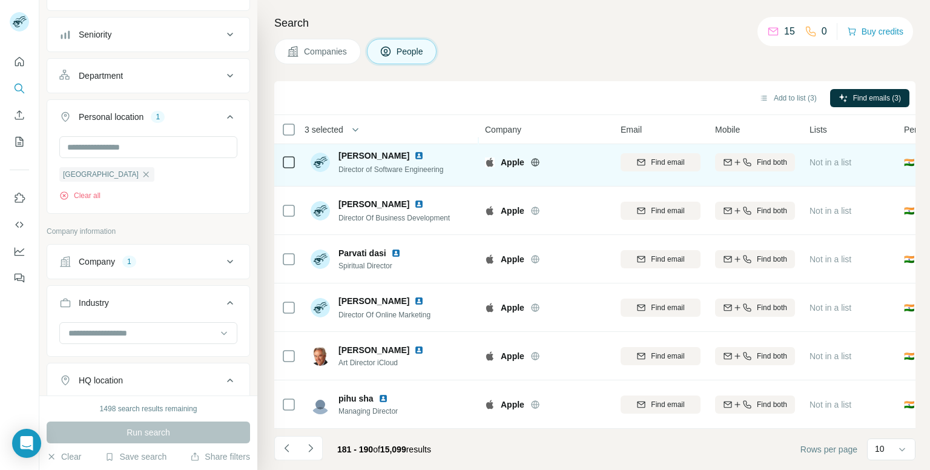
click at [286, 163] on icon at bounding box center [289, 162] width 15 height 15
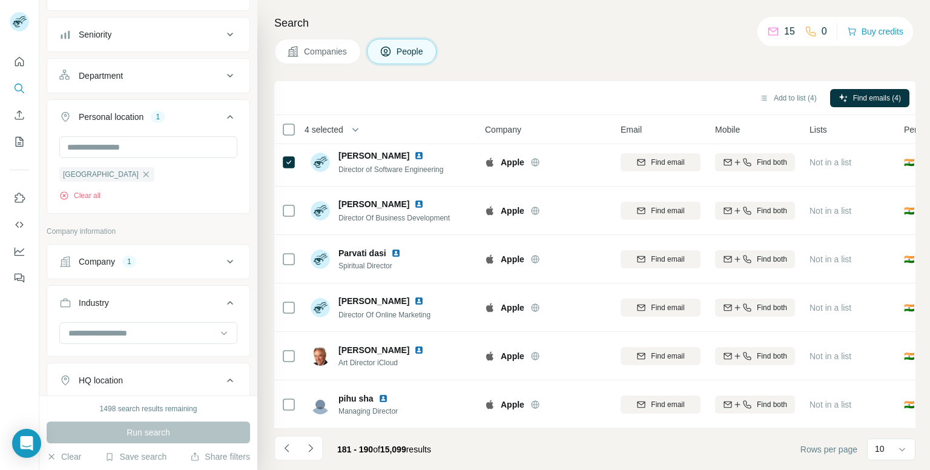
click at [306, 444] on icon "Navigate to next page" at bounding box center [311, 448] width 12 height 12
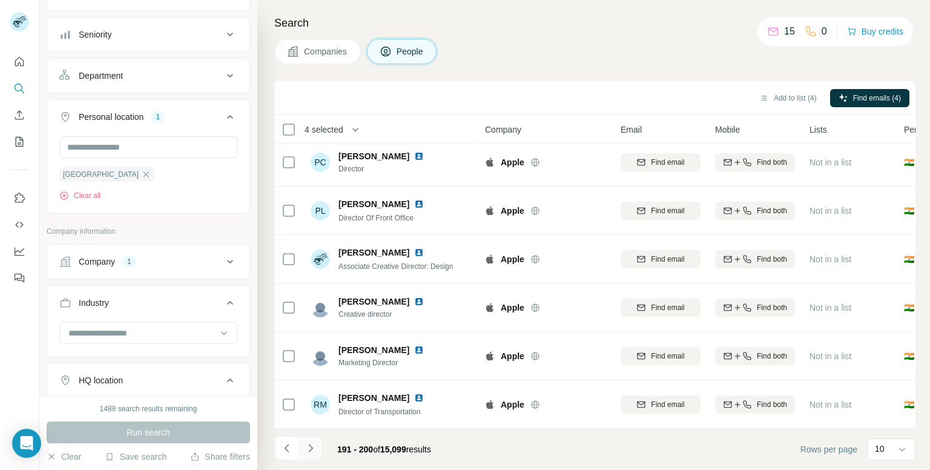
click at [307, 448] on icon "Navigate to next page" at bounding box center [311, 448] width 12 height 12
click at [306, 450] on icon "Navigate to next page" at bounding box center [311, 448] width 12 height 12
click at [315, 446] on icon "Navigate to next page" at bounding box center [311, 448] width 12 height 12
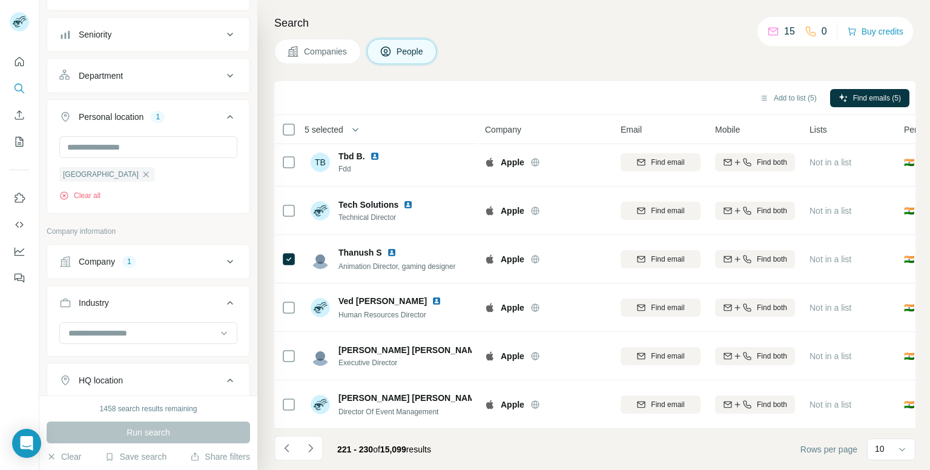
drag, startPoint x: 314, startPoint y: 456, endPoint x: 318, endPoint y: 466, distance: 11.7
click at [314, 455] on button "Navigate to next page" at bounding box center [311, 448] width 24 height 24
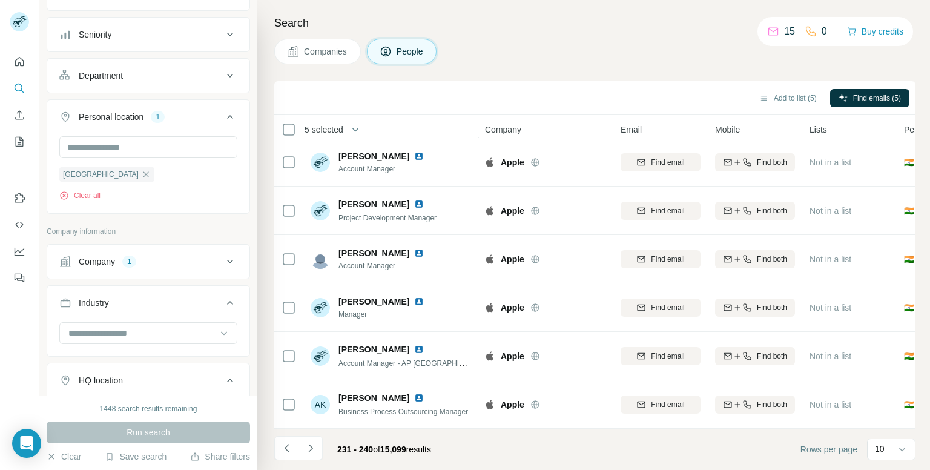
click at [314, 454] on button "Navigate to next page" at bounding box center [311, 448] width 24 height 24
click at [315, 446] on icon "Navigate to next page" at bounding box center [311, 448] width 12 height 12
click at [301, 447] on button "Navigate to next page" at bounding box center [311, 448] width 24 height 24
click at [310, 447] on icon "Navigate to next page" at bounding box center [311, 448] width 12 height 12
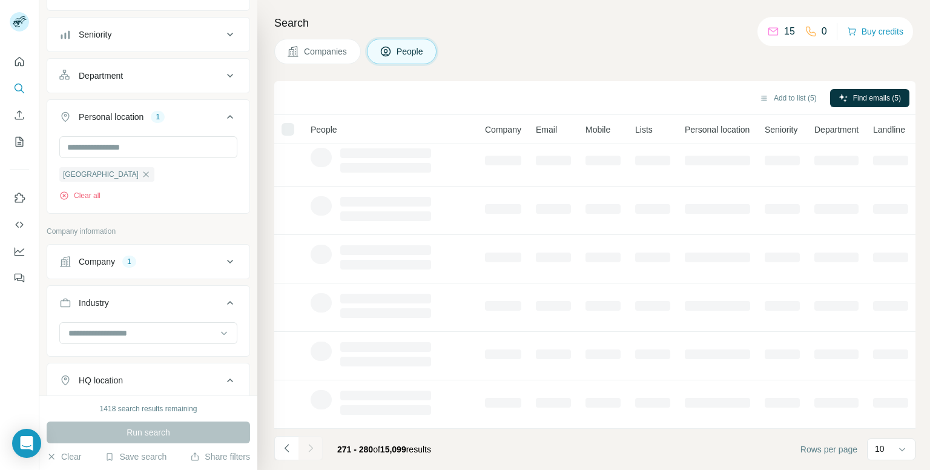
click at [305, 454] on div at bounding box center [311, 448] width 24 height 24
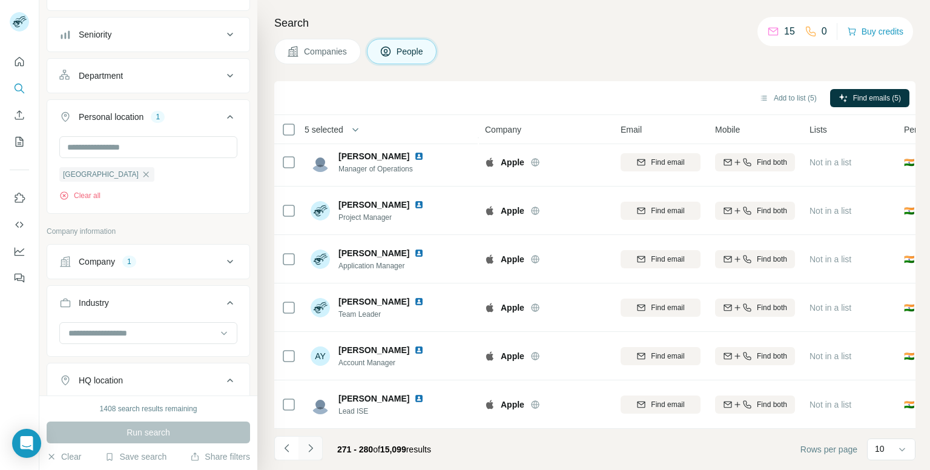
click at [305, 448] on icon "Navigate to next page" at bounding box center [311, 448] width 12 height 12
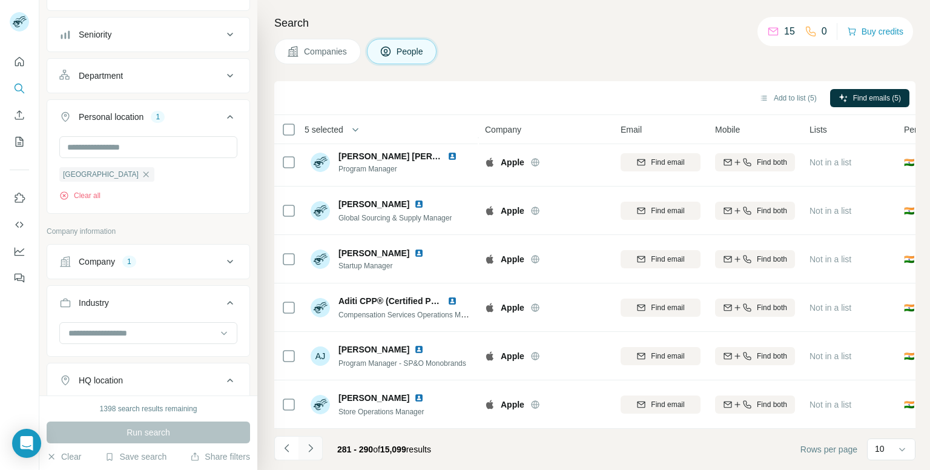
click at [310, 451] on icon "Navigate to next page" at bounding box center [310, 448] width 4 height 8
click at [311, 446] on icon "Navigate to next page" at bounding box center [310, 448] width 4 height 8
click at [311, 448] on icon "Navigate to next page" at bounding box center [310, 448] width 4 height 8
click at [313, 448] on icon "Navigate to next page" at bounding box center [310, 448] width 4 height 8
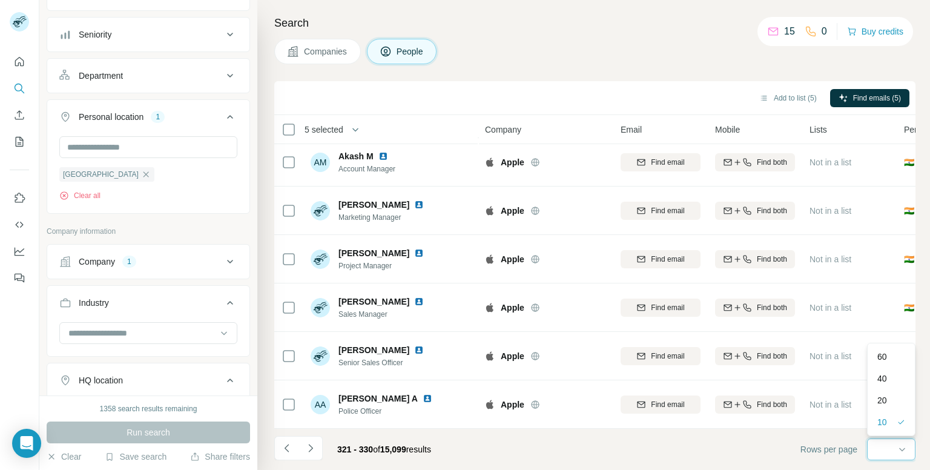
scroll to position [0, 0]
click at [890, 359] on div "60" at bounding box center [892, 357] width 28 height 12
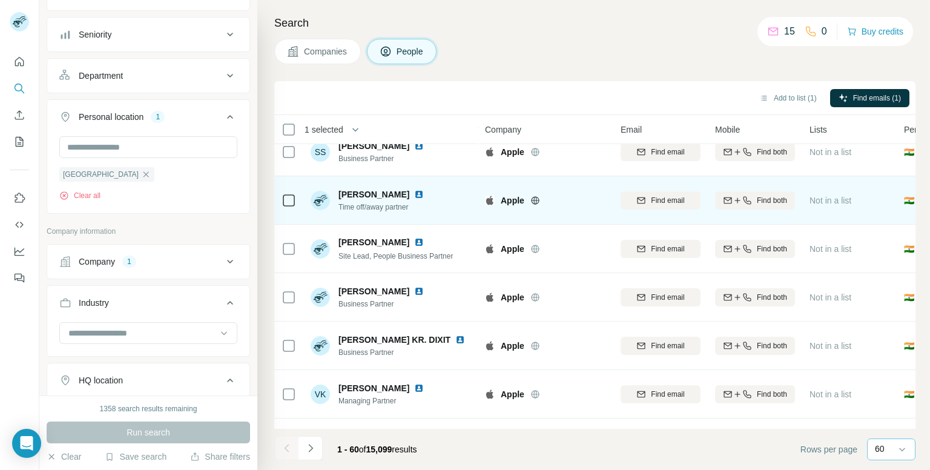
scroll to position [2629, 0]
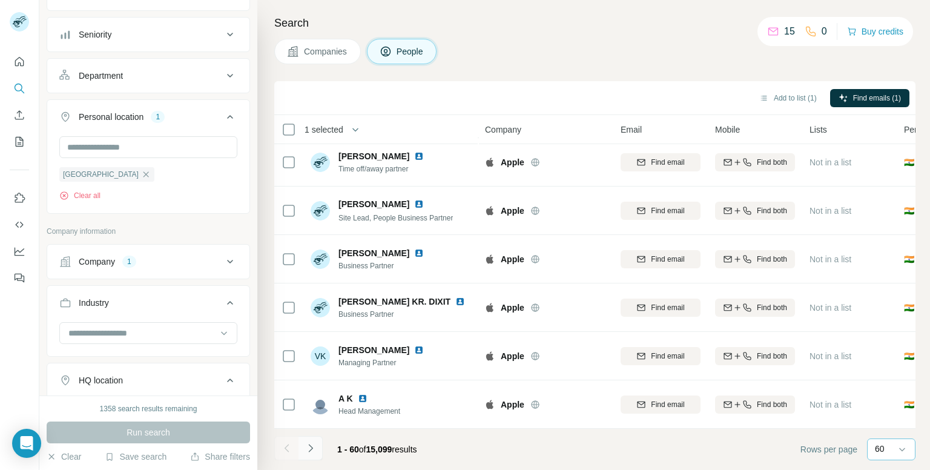
click at [311, 447] on icon "Navigate to next page" at bounding box center [310, 448] width 4 height 8
click at [320, 445] on button "Navigate to next page" at bounding box center [311, 448] width 24 height 24
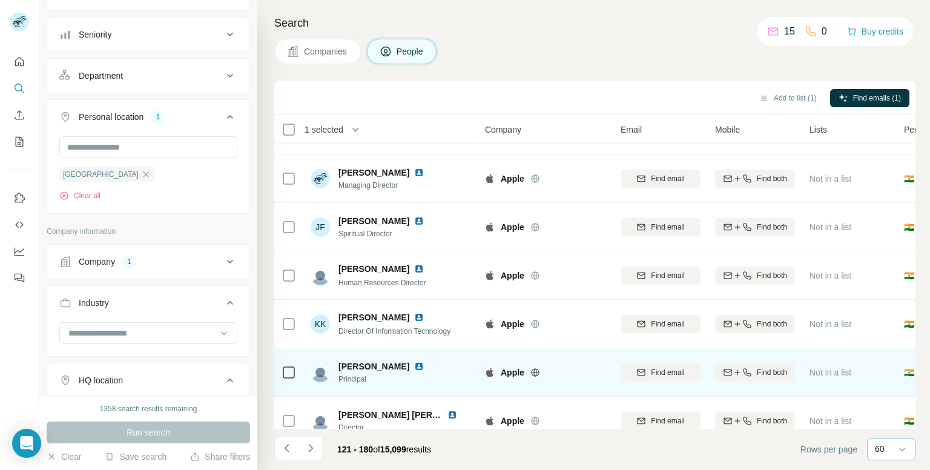
scroll to position [1902, 0]
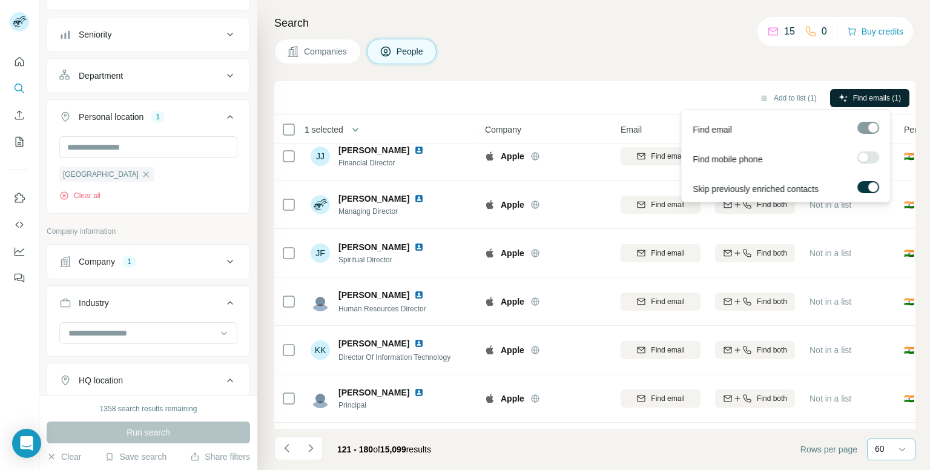
click at [845, 99] on icon "button" at bounding box center [844, 98] width 10 height 10
click at [848, 97] on button "Find emails (1)" at bounding box center [869, 98] width 79 height 18
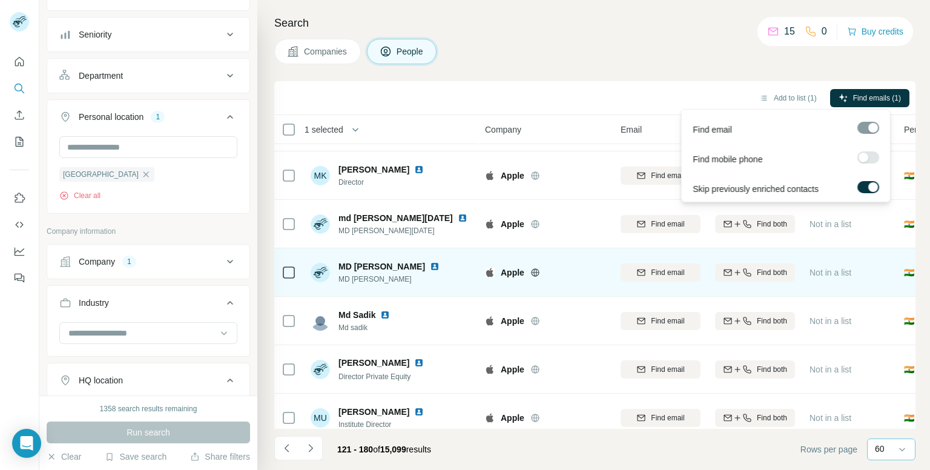
scroll to position [2629, 0]
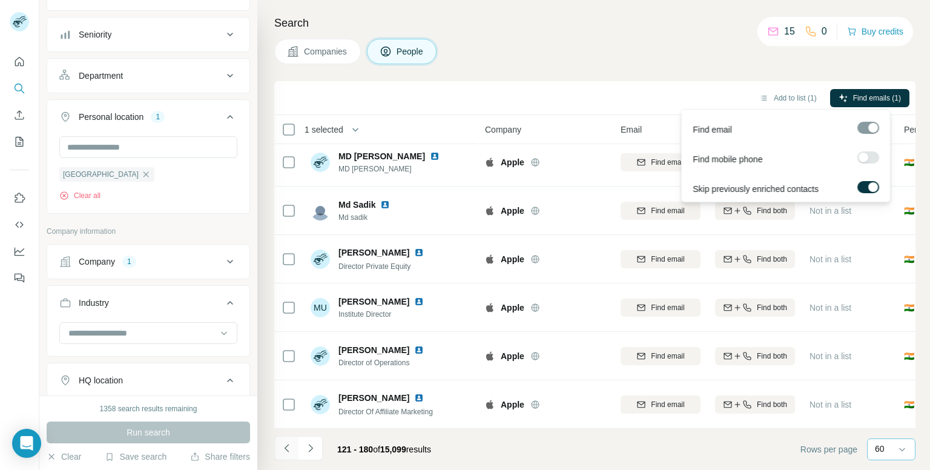
click at [288, 455] on button "Navigate to previous page" at bounding box center [286, 448] width 24 height 24
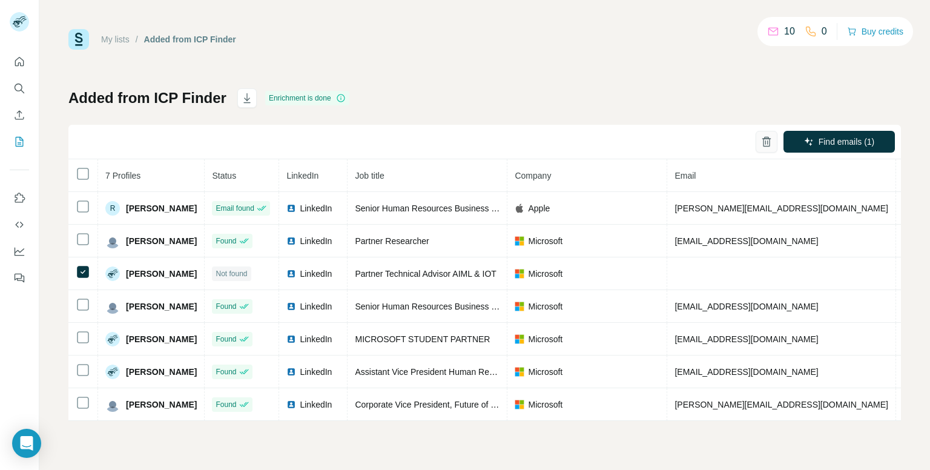
click at [765, 145] on icon "button" at bounding box center [767, 142] width 12 height 12
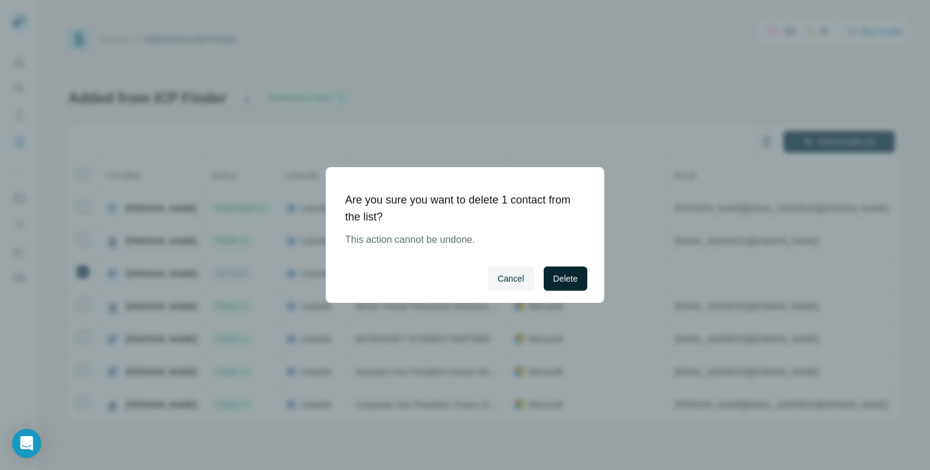
click at [574, 282] on span "Delete" at bounding box center [566, 279] width 24 height 12
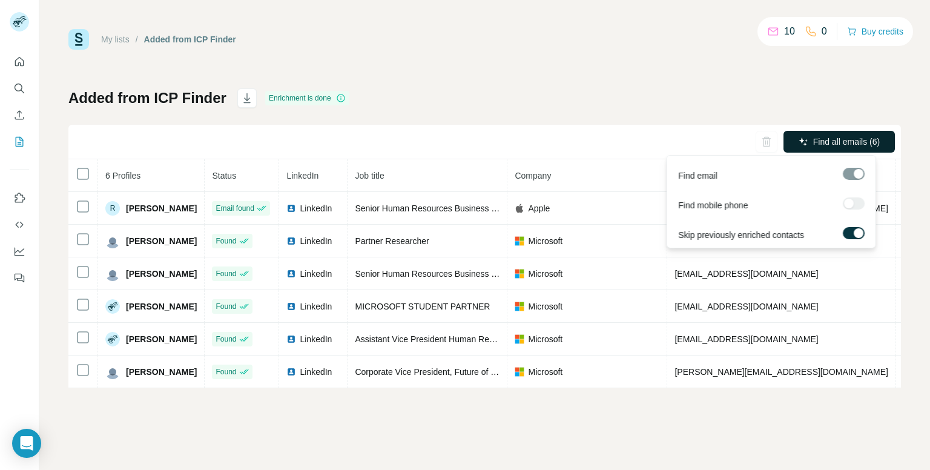
click at [835, 144] on span "Find all emails (6)" at bounding box center [847, 142] width 67 height 12
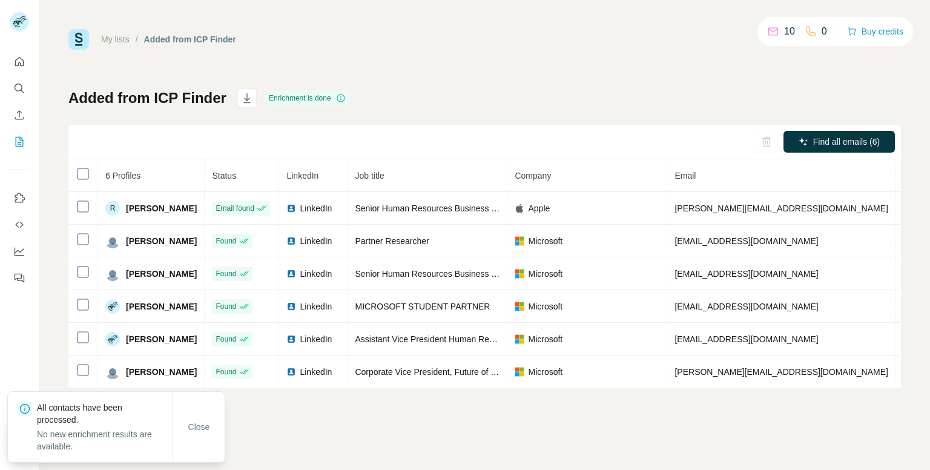
click at [625, 134] on div "Find all emails (6)" at bounding box center [484, 142] width 833 height 35
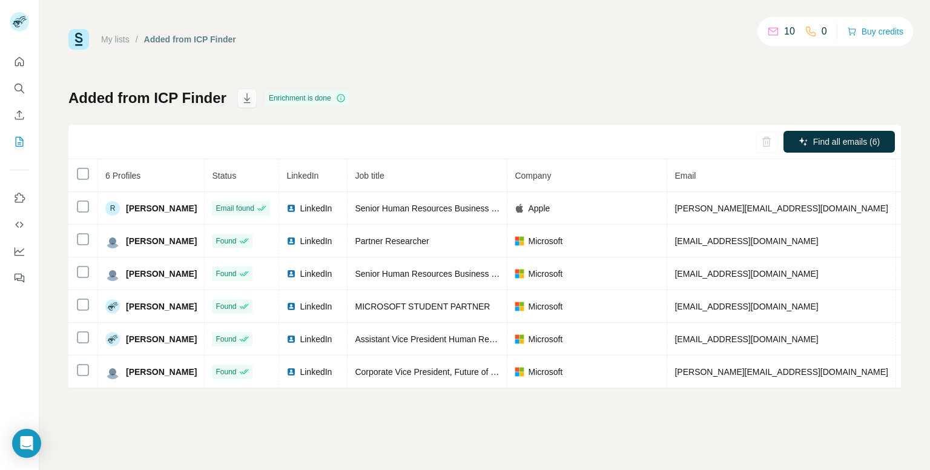
click at [254, 98] on button "button" at bounding box center [246, 97] width 19 height 19
